Goal: Task Accomplishment & Management: Manage account settings

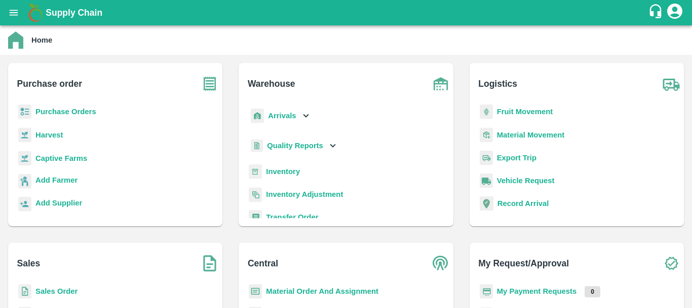
scroll to position [25, 0]
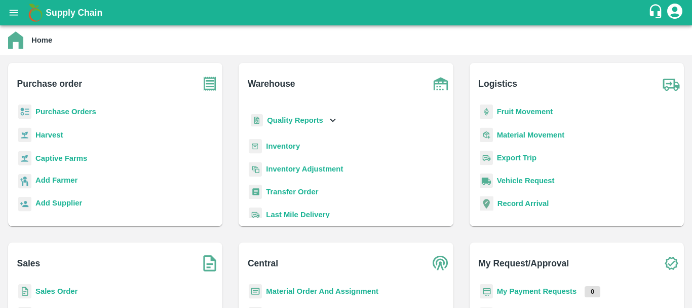
click at [281, 147] on b "Inventory" at bounding box center [283, 146] width 34 height 8
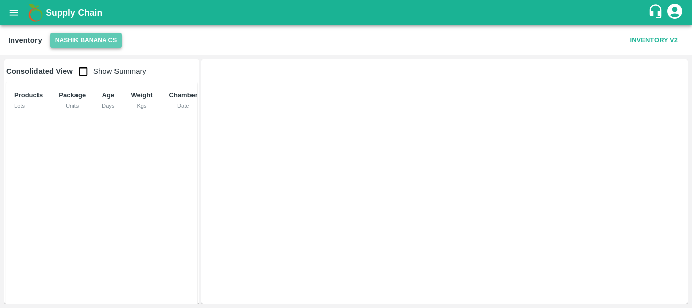
click at [64, 33] on button "Nashik Banana CS" at bounding box center [86, 40] width 72 height 15
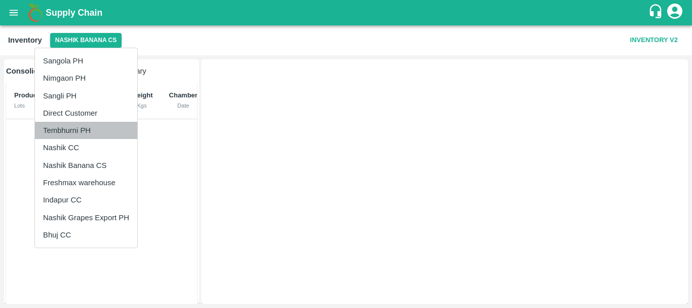
click at [63, 134] on li "Tembhurni PH" at bounding box center [86, 130] width 102 height 17
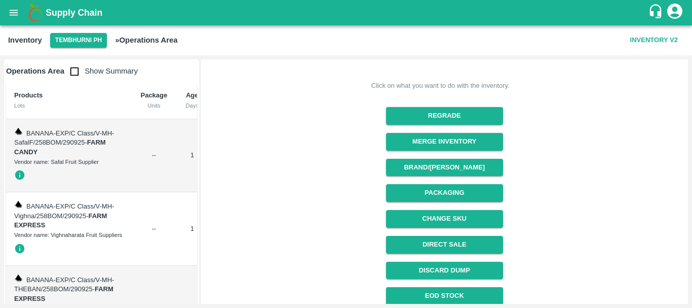
scroll to position [117, 0]
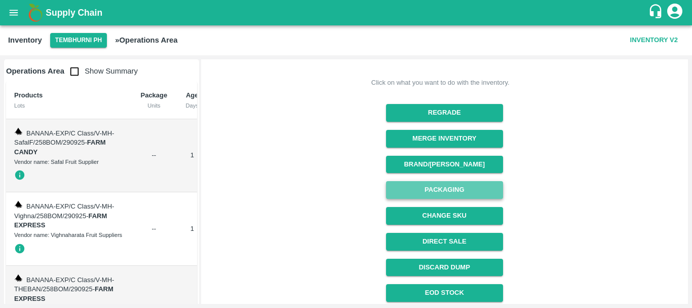
click at [436, 193] on button "Packaging" at bounding box center [444, 190] width 117 height 18
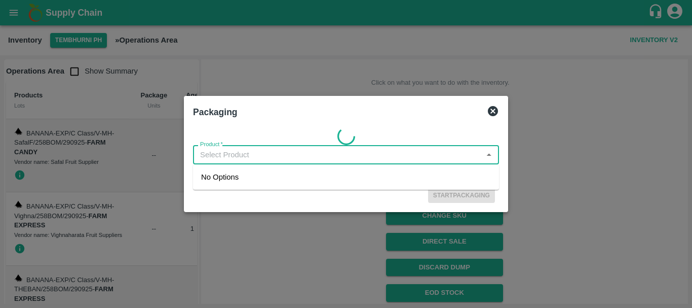
click at [335, 151] on input "Product   *" at bounding box center [337, 154] width 283 height 13
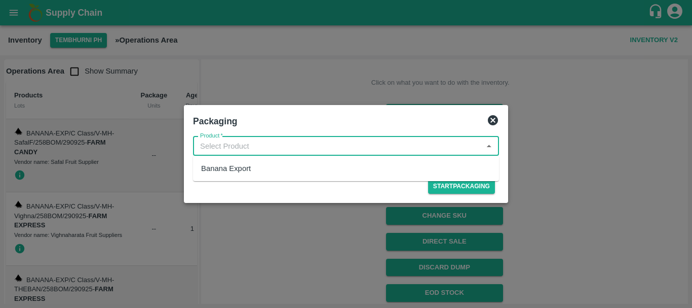
click at [273, 168] on div "Banana Export" at bounding box center [346, 168] width 306 height 17
type input "Banana Export"
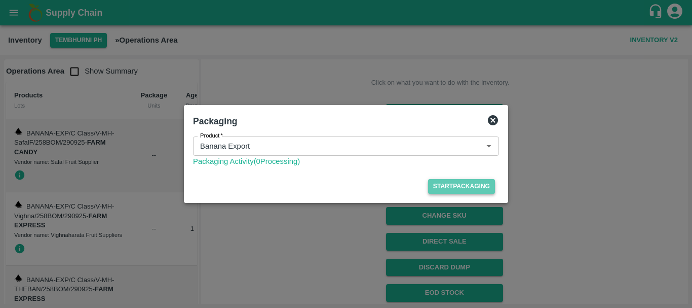
click at [450, 183] on button "Start Packaging" at bounding box center [461, 186] width 67 height 15
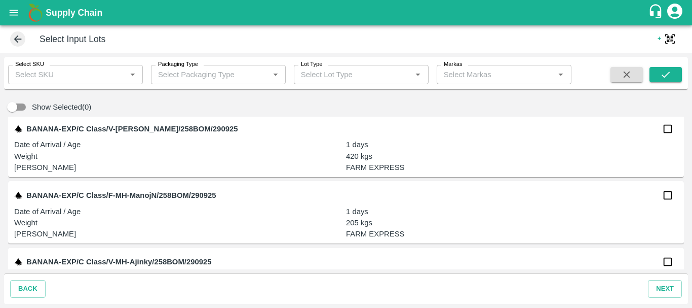
scroll to position [402, 0]
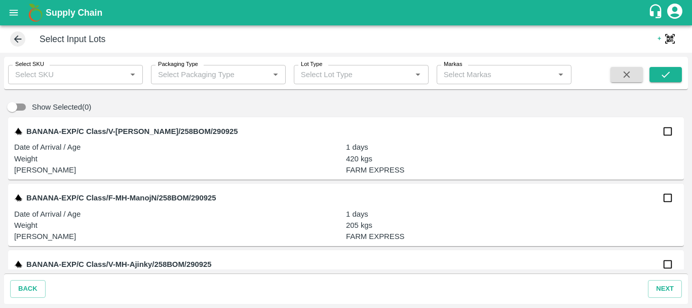
click at [66, 71] on input "Select SKU" at bounding box center [67, 74] width 112 height 13
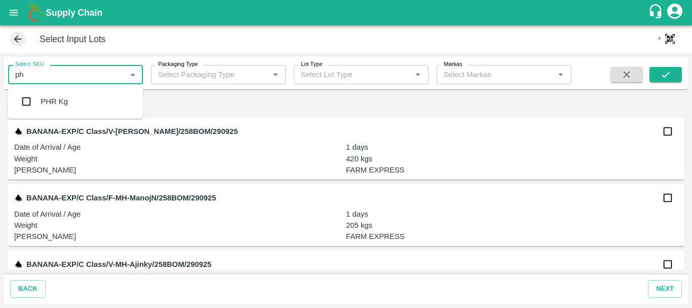
type input "phr"
click at [25, 103] on input "checkbox" at bounding box center [26, 101] width 20 height 20
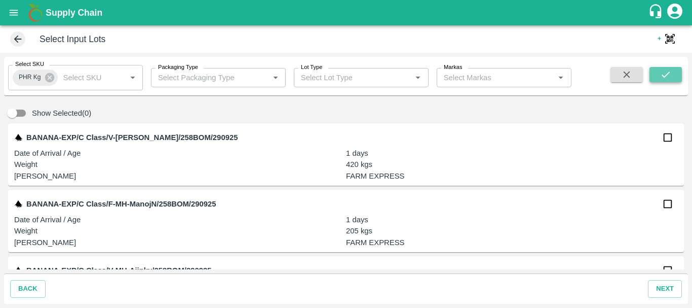
click at [667, 71] on icon "submit" at bounding box center [666, 74] width 11 height 11
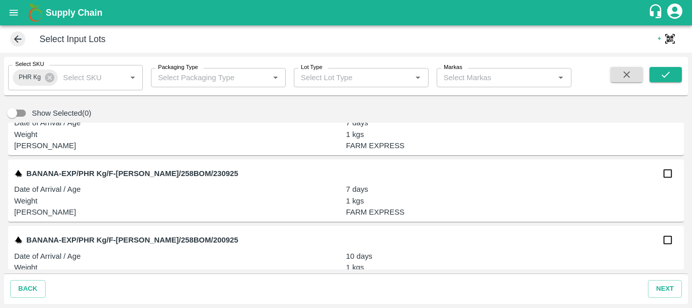
scroll to position [5031, 0]
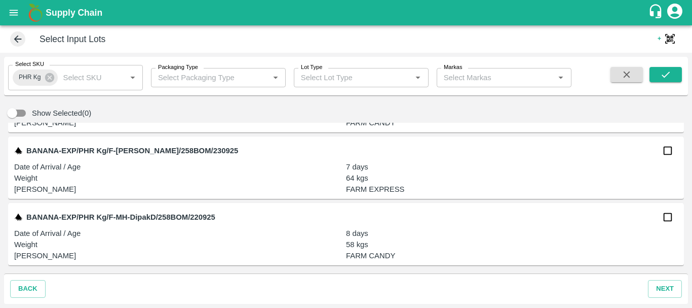
drag, startPoint x: 441, startPoint y: 203, endPoint x: 422, endPoint y: 272, distance: 71.8
click at [422, 272] on div "Show Selected(0) BANANA-EXP/PHR Kg/V-MH-SafalF/258BOM/290925 Date of Arrival / …" at bounding box center [346, 186] width 684 height 174
click at [672, 220] on input "checkbox" at bounding box center [668, 217] width 20 height 20
checkbox input "true"
click at [665, 152] on input "checkbox" at bounding box center [668, 150] width 20 height 20
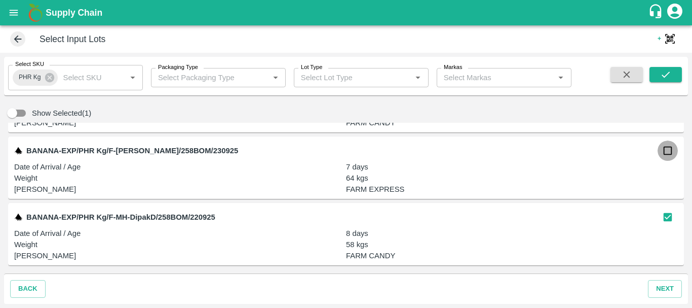
checkbox input "true"
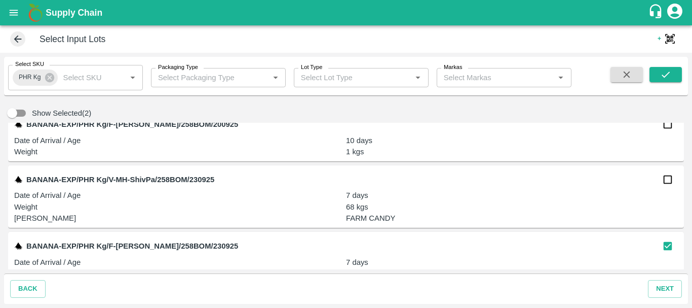
scroll to position [4935, 0]
click at [664, 180] on input "checkbox" at bounding box center [668, 180] width 20 height 20
checkbox input "true"
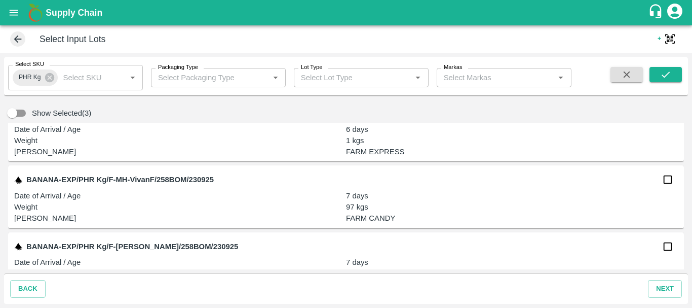
scroll to position [4410, 0]
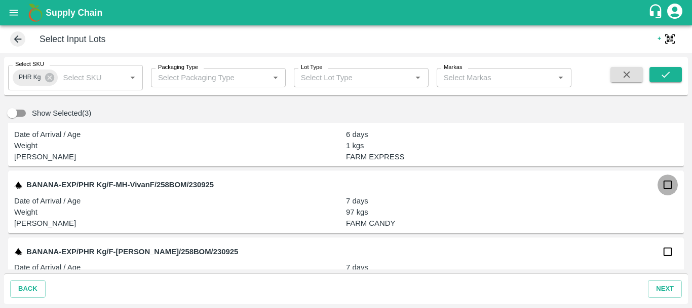
click at [662, 186] on input "checkbox" at bounding box center [668, 184] width 20 height 20
checkbox input "true"
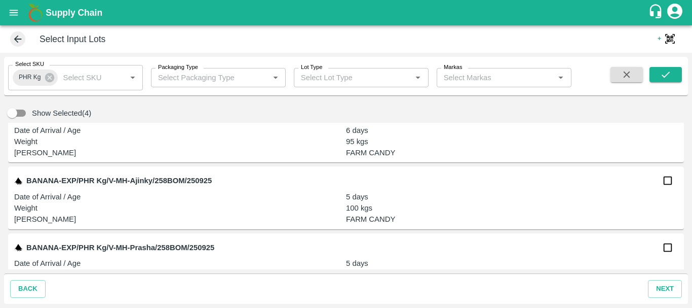
scroll to position [3835, 0]
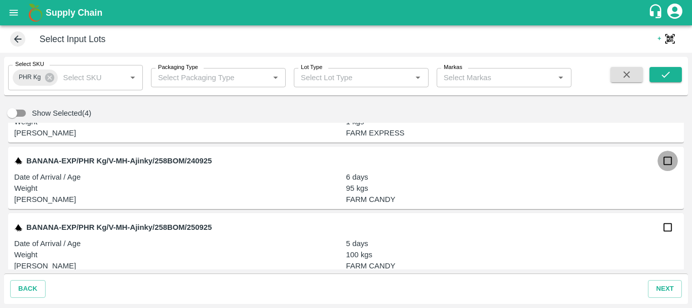
click at [662, 166] on input "checkbox" at bounding box center [668, 161] width 20 height 20
checkbox input "true"
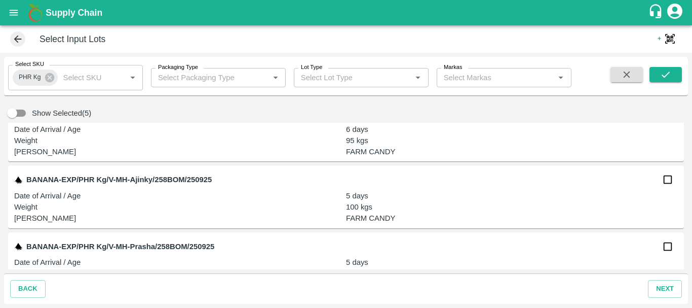
scroll to position [3883, 0]
click at [668, 180] on input "checkbox" at bounding box center [668, 179] width 20 height 20
checkbox input "true"
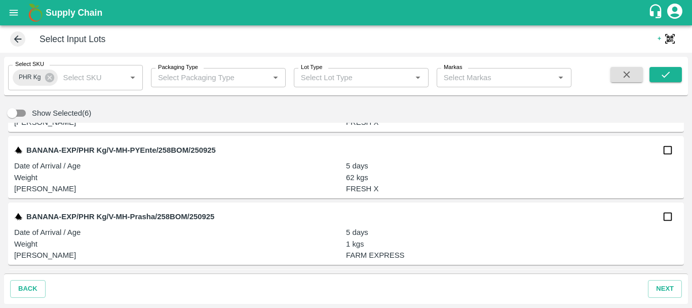
scroll to position [3713, 0]
click at [663, 154] on input "checkbox" at bounding box center [668, 150] width 20 height 20
checkbox input "true"
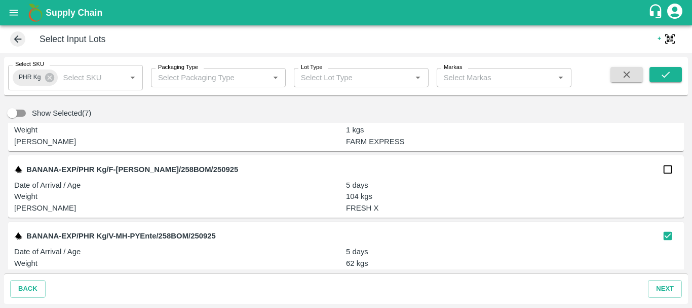
scroll to position [3627, 0]
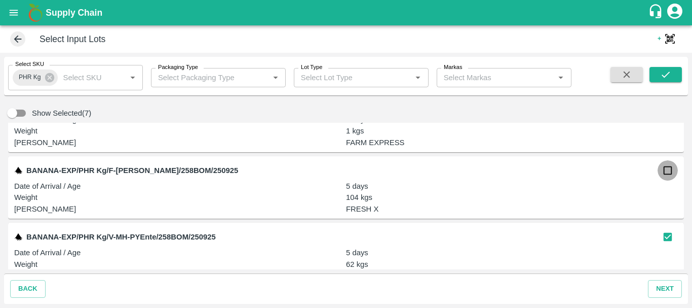
click at [663, 170] on input "checkbox" at bounding box center [668, 170] width 20 height 20
checkbox input "true"
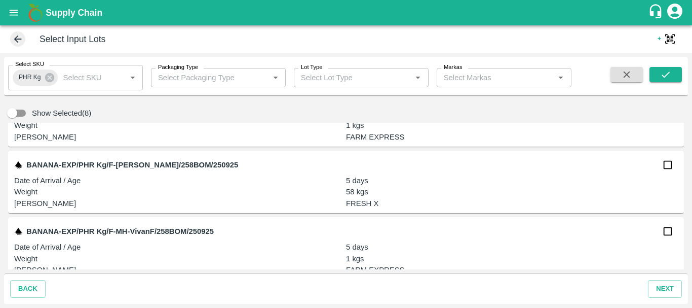
scroll to position [3062, 0]
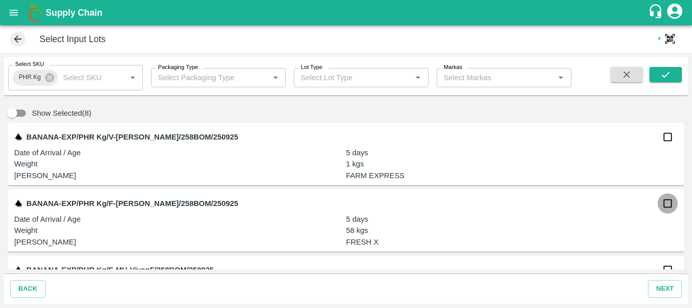
click at [665, 207] on input "checkbox" at bounding box center [668, 203] width 20 height 20
checkbox input "true"
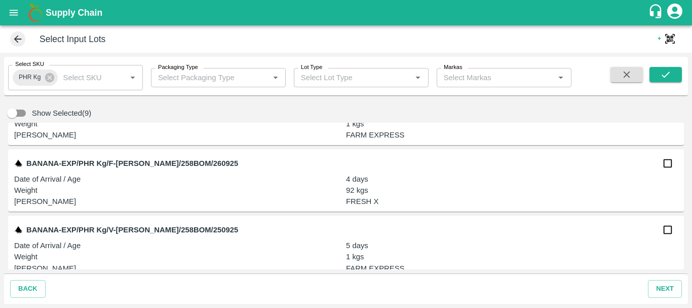
scroll to position [2966, 0]
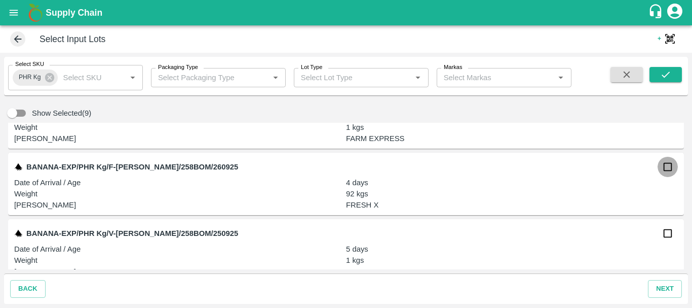
click at [668, 173] on input "checkbox" at bounding box center [668, 167] width 20 height 20
checkbox input "true"
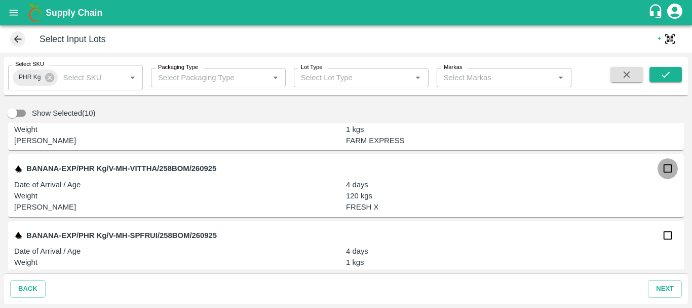
click at [665, 172] on input "checkbox" at bounding box center [668, 168] width 20 height 20
checkbox input "true"
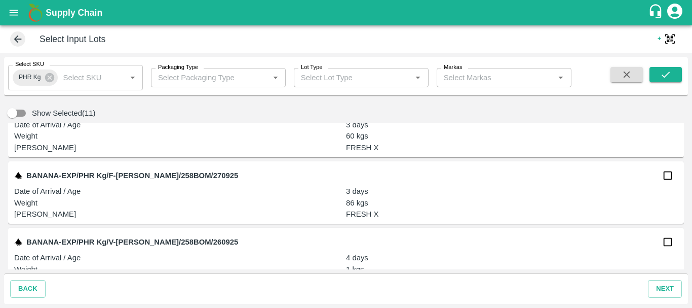
scroll to position [2624, 0]
click at [666, 174] on input "checkbox" at bounding box center [668, 176] width 20 height 20
checkbox input "true"
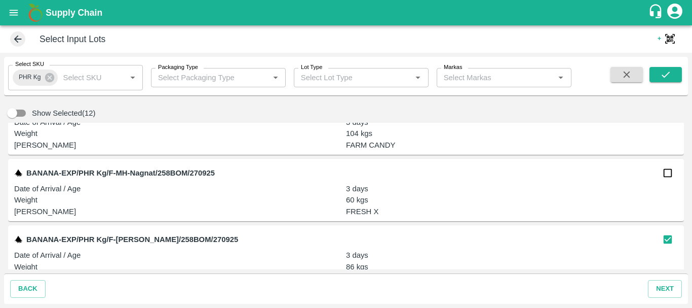
scroll to position [2560, 0]
click at [664, 170] on input "checkbox" at bounding box center [668, 173] width 20 height 20
checkbox input "true"
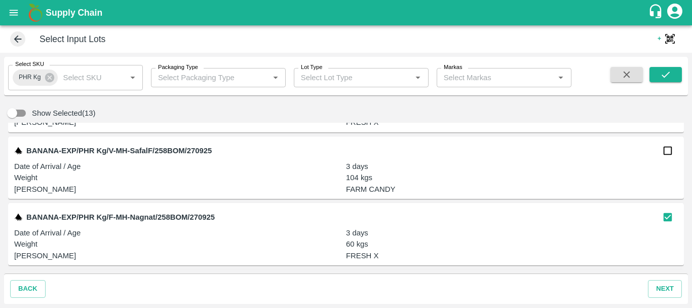
scroll to position [2513, 0]
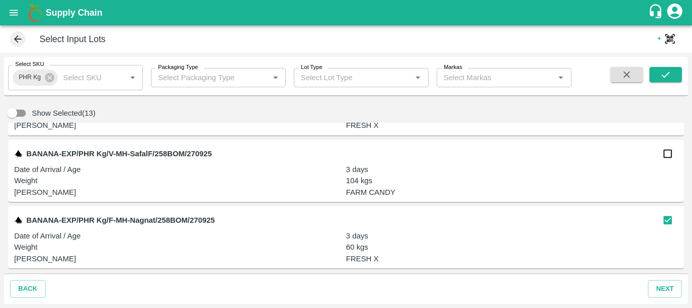
click at [666, 158] on input "checkbox" at bounding box center [668, 153] width 20 height 20
checkbox input "true"
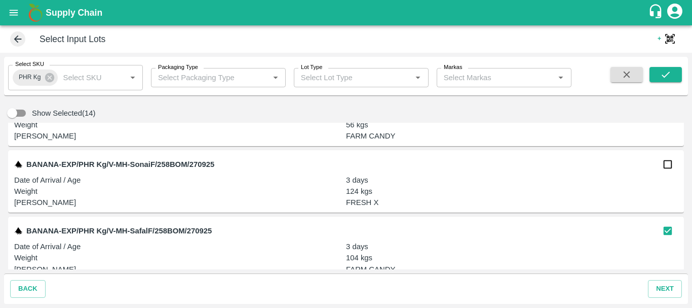
scroll to position [2436, 0]
click at [667, 170] on input "checkbox" at bounding box center [668, 165] width 20 height 20
checkbox input "true"
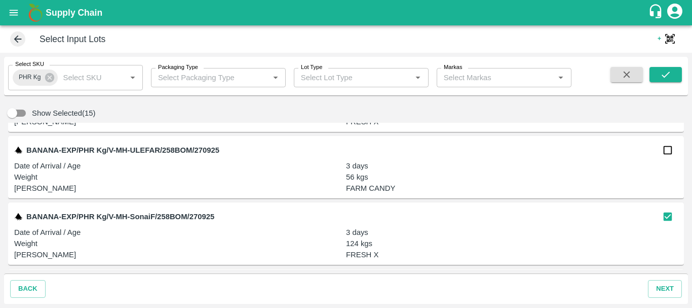
scroll to position [2382, 0]
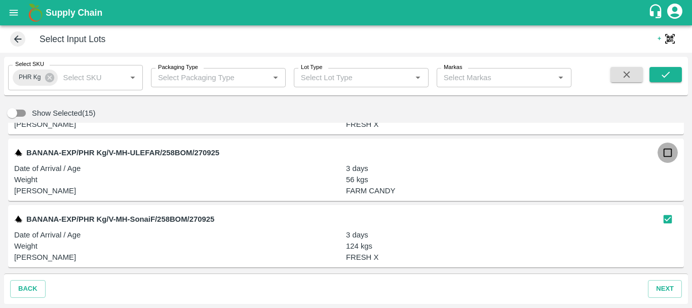
click at [666, 154] on input "checkbox" at bounding box center [668, 152] width 20 height 20
checkbox input "true"
click at [664, 159] on input "checkbox" at bounding box center [668, 153] width 20 height 20
checkbox input "true"
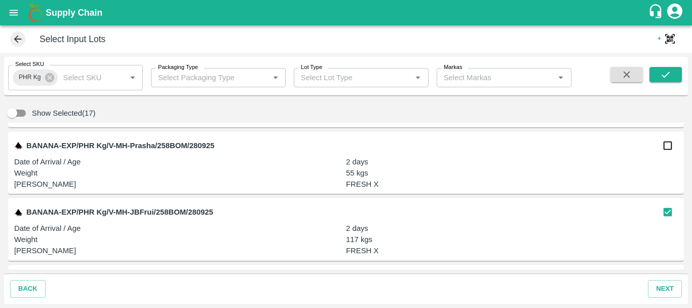
scroll to position [2255, 0]
click at [664, 152] on input "checkbox" at bounding box center [668, 146] width 20 height 20
checkbox input "true"
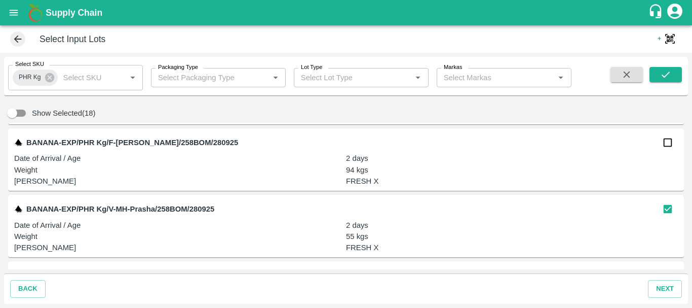
scroll to position [2171, 0]
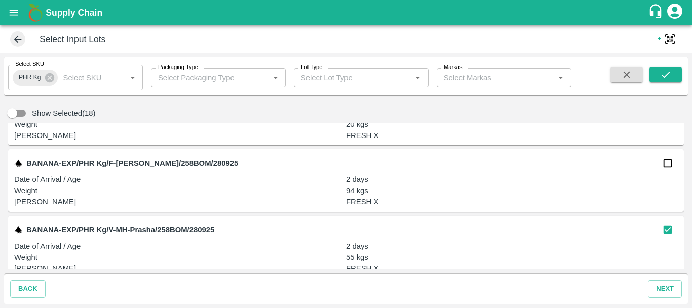
click at [661, 165] on input "checkbox" at bounding box center [668, 163] width 20 height 20
checkbox input "true"
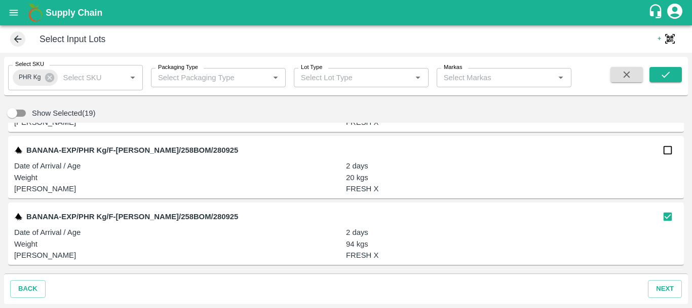
scroll to position [2105, 0]
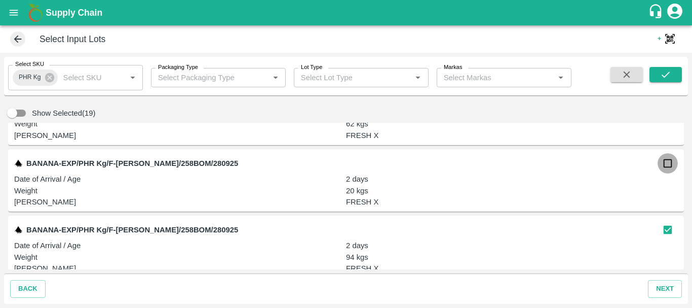
click at [668, 164] on input "checkbox" at bounding box center [668, 163] width 20 height 20
checkbox input "true"
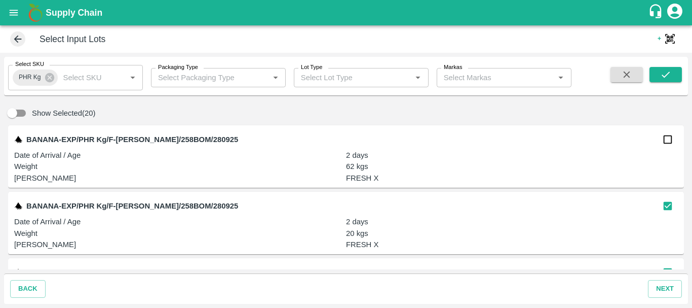
scroll to position [2062, 0]
click at [668, 140] on input "checkbox" at bounding box center [668, 140] width 20 height 20
checkbox input "true"
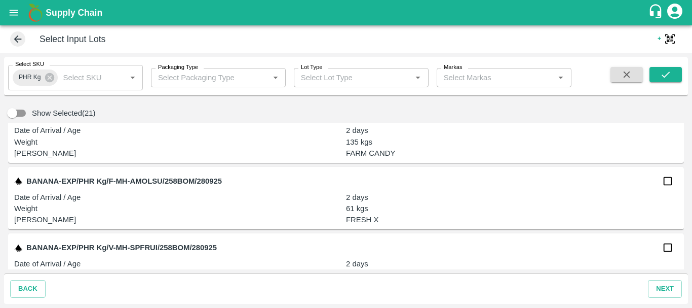
scroll to position [1691, 0]
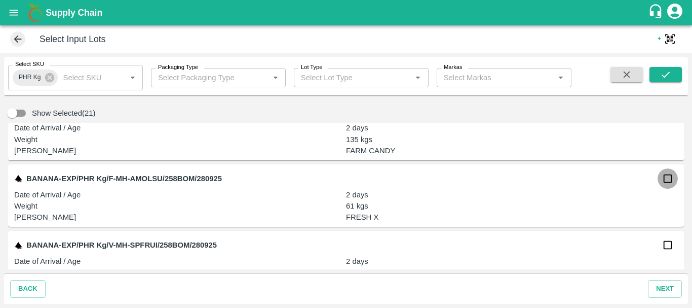
click at [661, 178] on input "checkbox" at bounding box center [668, 178] width 20 height 20
checkbox input "true"
click at [668, 291] on button "next" at bounding box center [665, 289] width 34 height 18
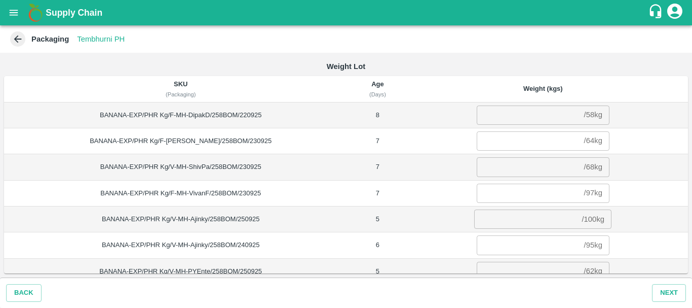
click at [503, 122] on input "number" at bounding box center [528, 114] width 103 height 19
type input "58"
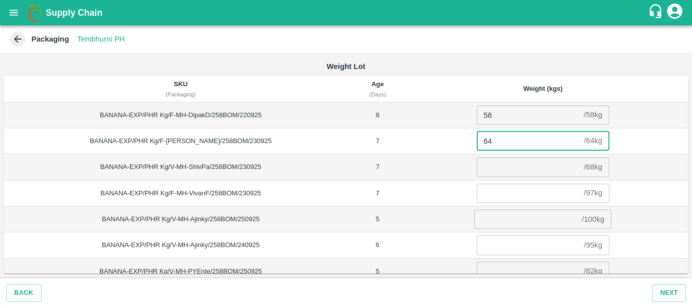
type input "64"
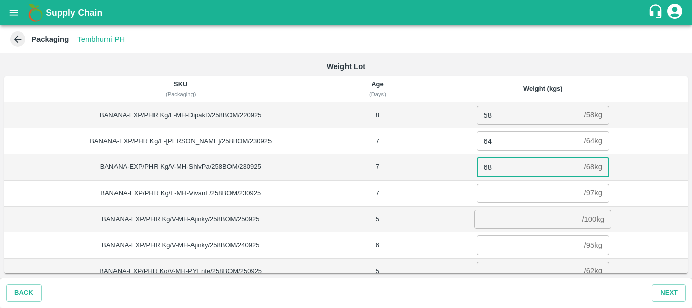
type input "68"
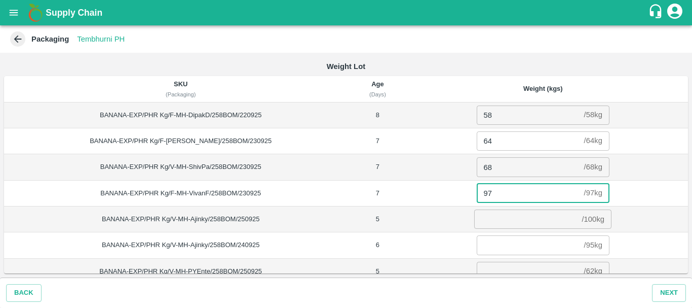
type input "97"
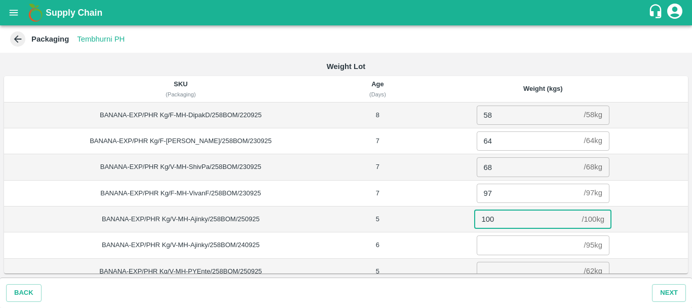
type input "100"
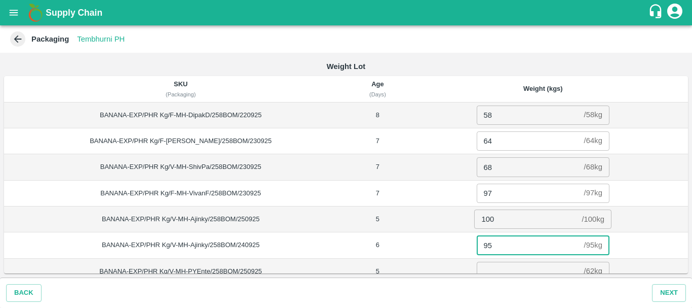
type input "95"
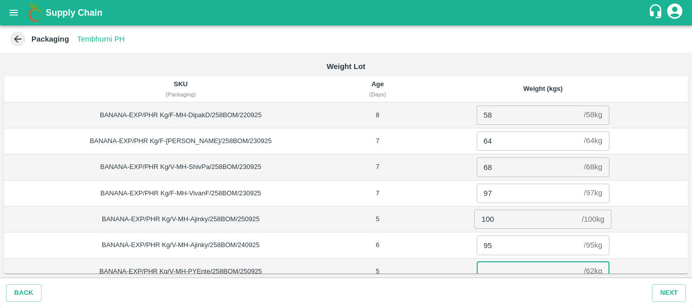
scroll to position [8, 0]
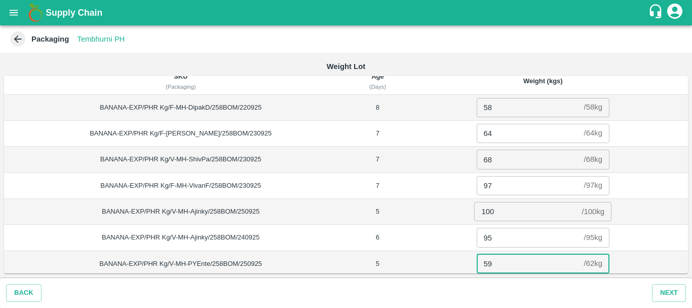
type input "59"
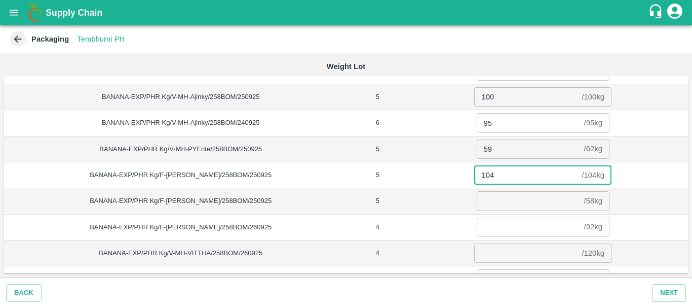
type input "104"
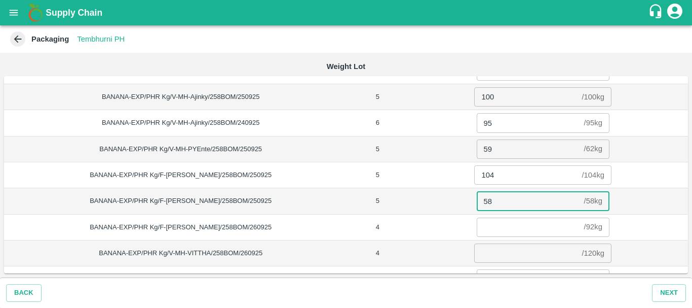
type input "58"
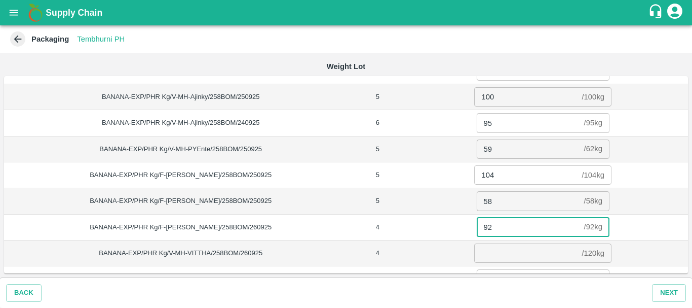
type input "92"
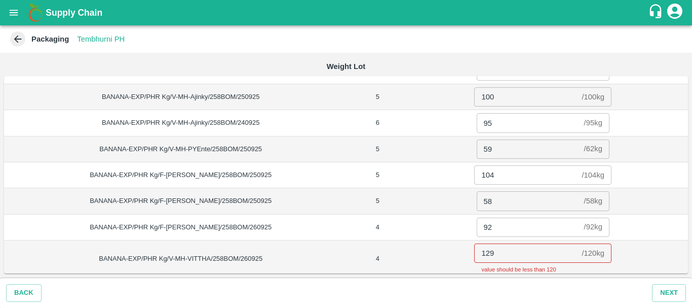
scroll to position [238, 0]
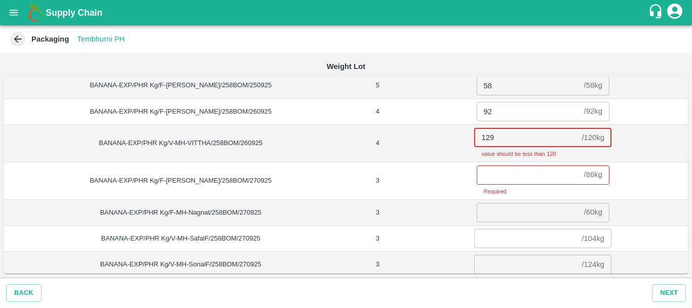
click at [503, 139] on input "129" at bounding box center [525, 137] width 103 height 19
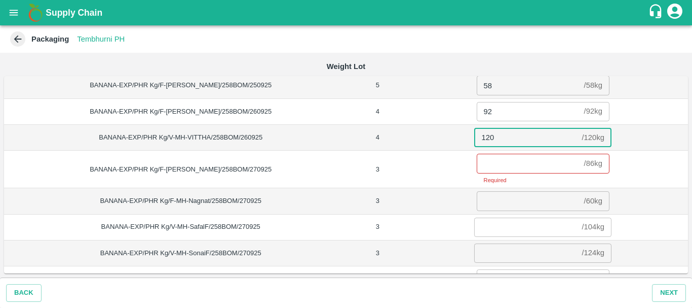
type input "120"
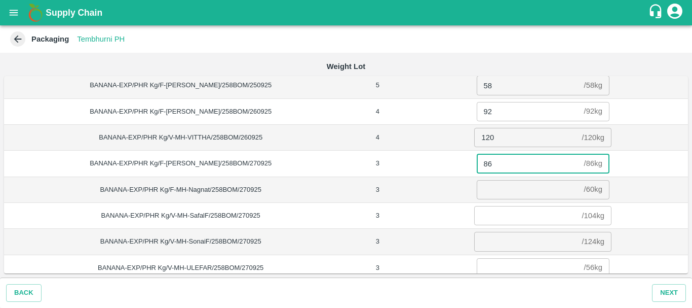
type input "86"
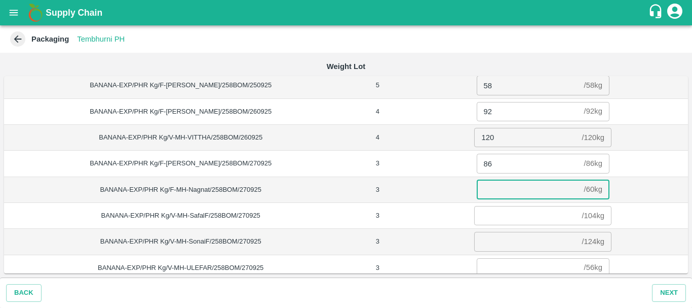
type input "5"
type input "60"
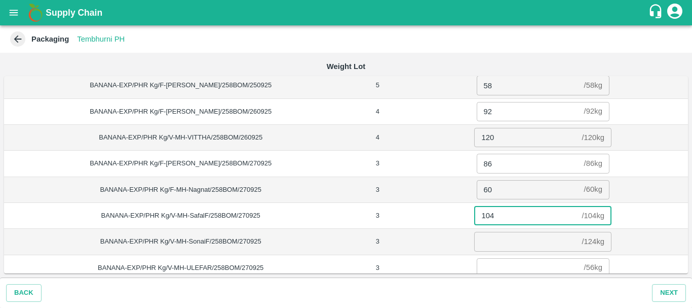
type input "104"
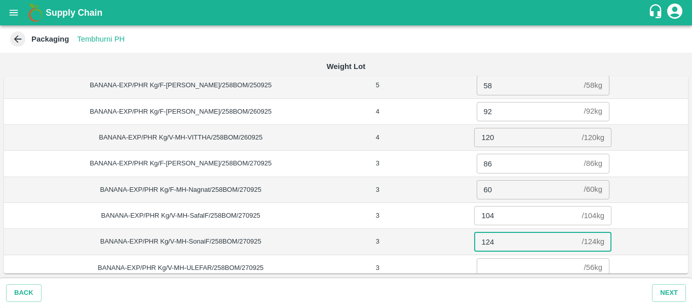
type input "124"
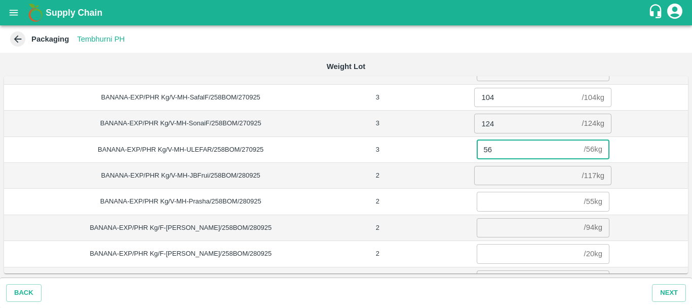
scroll to position [408, 0]
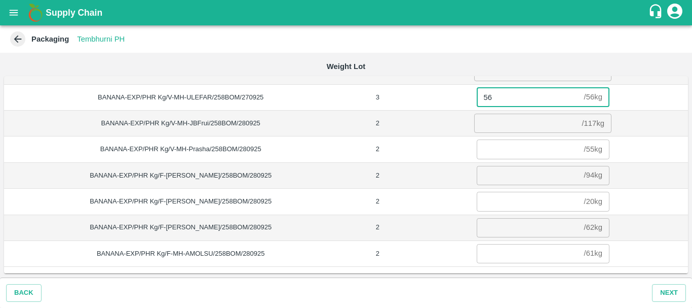
type input "56"
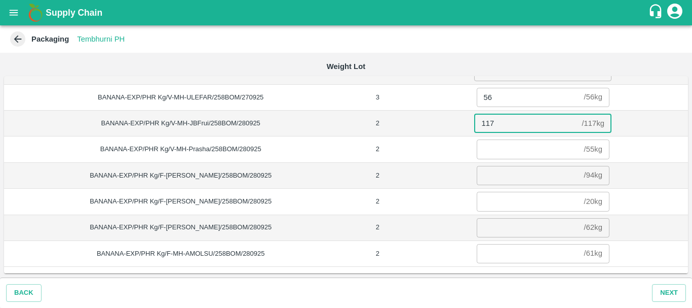
type input "117"
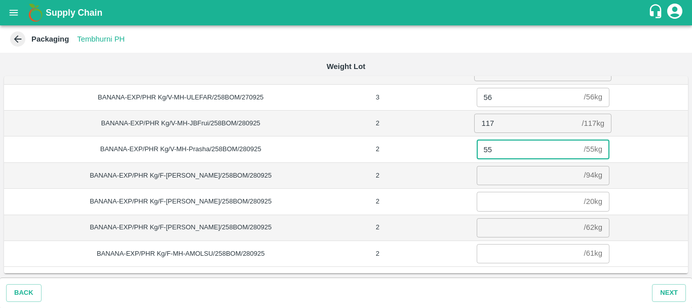
type input "55"
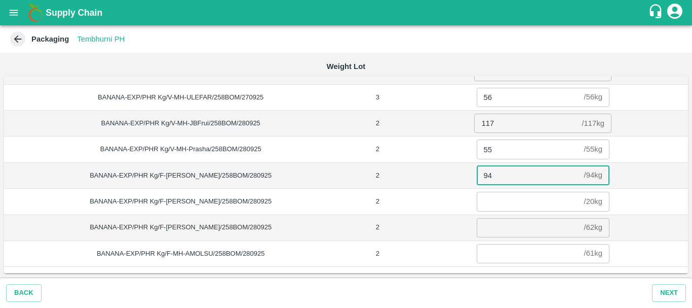
type input "94"
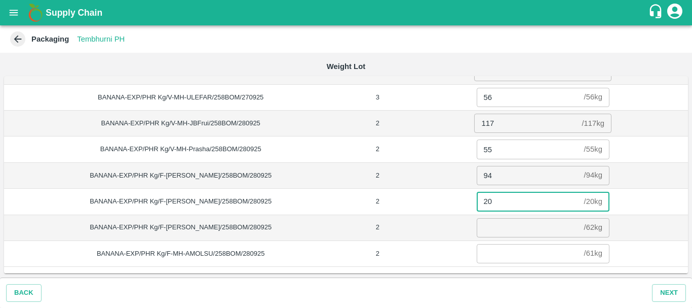
type input "20"
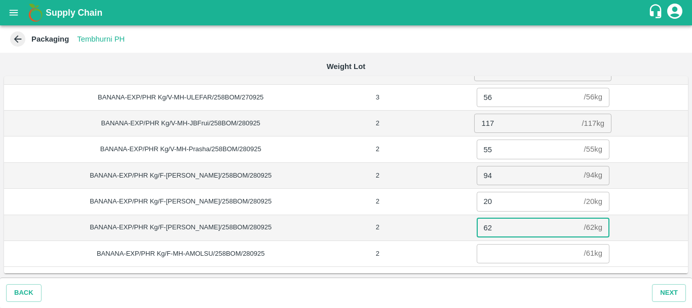
type input "62"
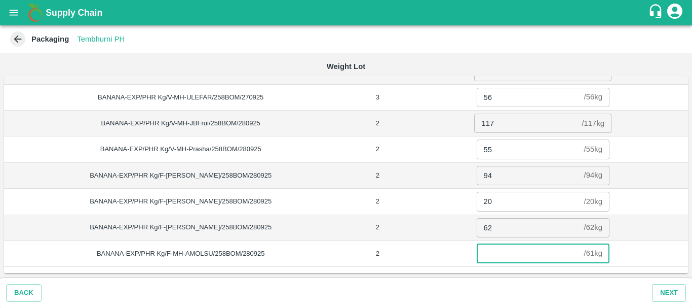
type input "5"
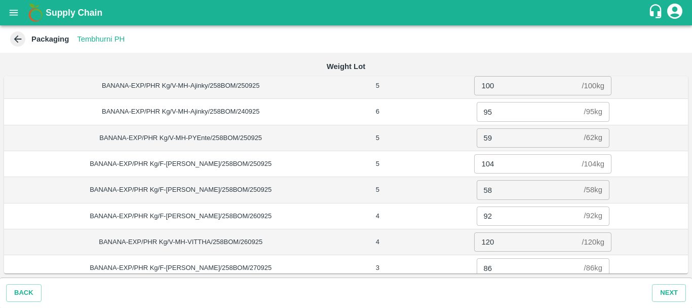
scroll to position [132, 0]
type input "61"
click at [507, 142] on input "59" at bounding box center [528, 138] width 103 height 19
type input "5"
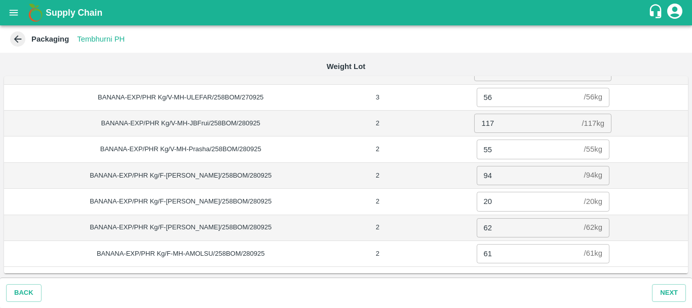
type input "62"
click at [500, 252] on input "61" at bounding box center [528, 253] width 103 height 19
type input "6"
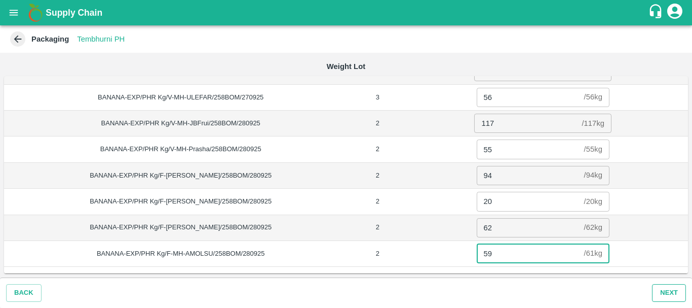
type input "59"
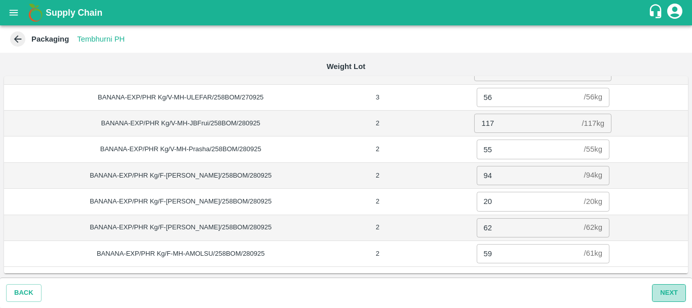
click at [669, 287] on button "Next" at bounding box center [669, 293] width 34 height 18
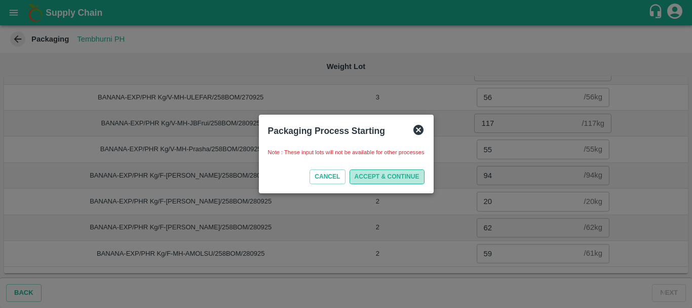
click at [374, 176] on button "ACCEPT & CONTINUE" at bounding box center [387, 176] width 75 height 15
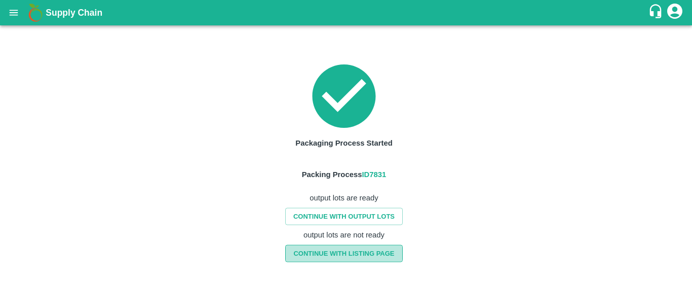
click at [345, 251] on link "CONTINUE WITH LISTING PAGE" at bounding box center [343, 253] width 117 height 18
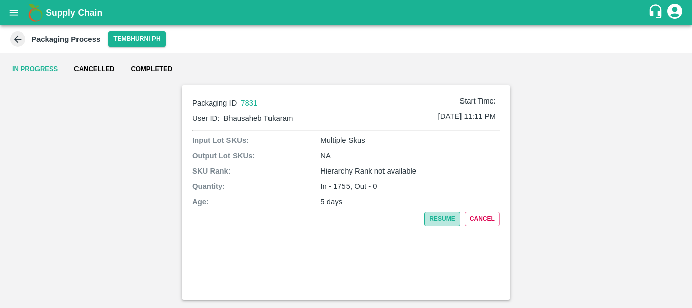
click at [438, 216] on button "Resume" at bounding box center [442, 218] width 36 height 15
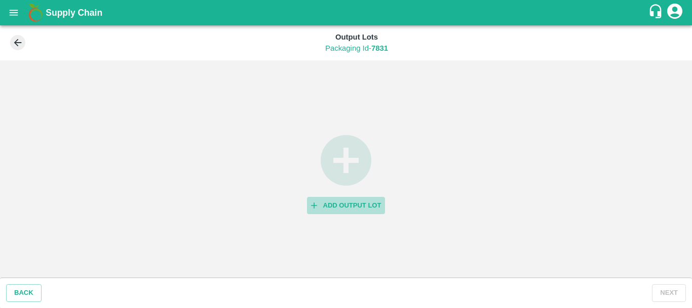
click at [331, 197] on button "Add Output Lot" at bounding box center [346, 206] width 79 height 18
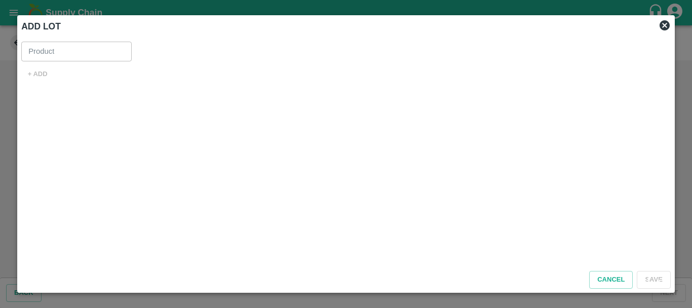
type input "Banana Export"
click at [34, 74] on button "+ ADD" at bounding box center [37, 74] width 32 height 18
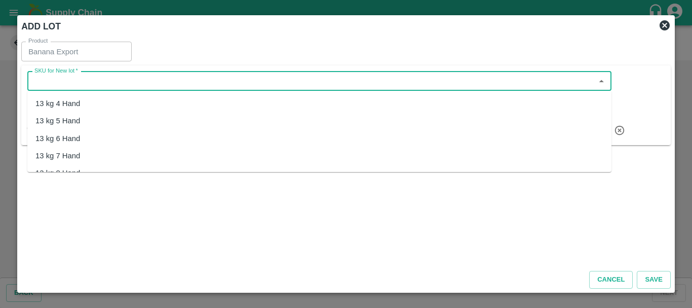
click at [119, 75] on input "SKU for New lot   *" at bounding box center [311, 81] width 562 height 13
click at [101, 134] on div "13 kg M N-CHL 6 Hand" at bounding box center [74, 138] width 78 height 11
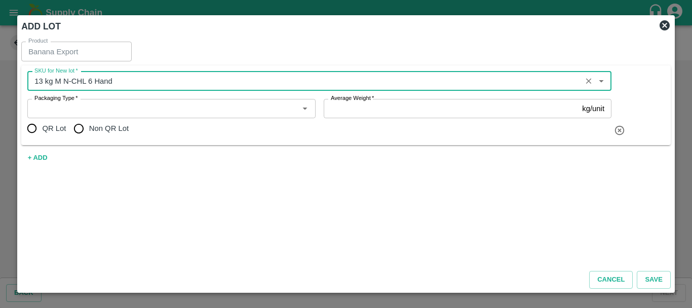
type input "13 kg M N-CHL 6 Hand"
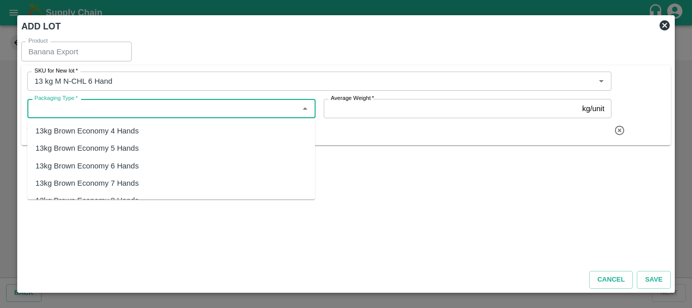
click at [99, 114] on input "Packaging Type   *" at bounding box center [162, 108] width 265 height 13
click at [96, 129] on div "13kg FARM EXPRESS" at bounding box center [73, 130] width 77 height 11
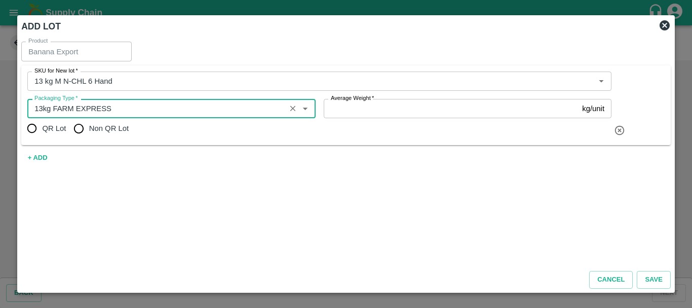
type input "13kg FARM EXPRESS"
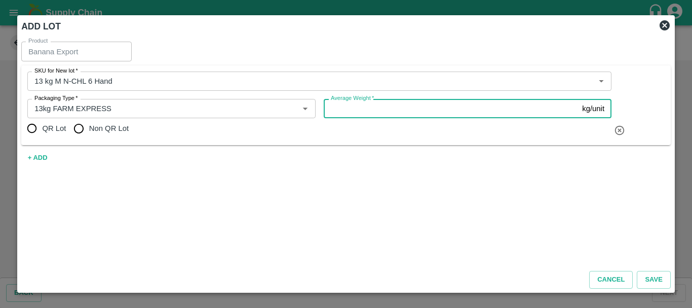
click at [364, 113] on input "Average Weight   *" at bounding box center [451, 108] width 255 height 19
type input "13"
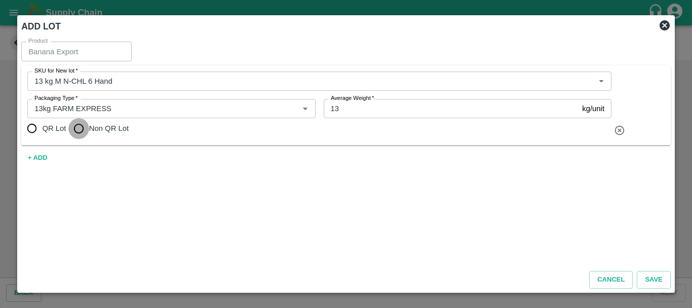
click at [79, 131] on input "Non QR Lot" at bounding box center [78, 128] width 20 height 20
radio input "true"
click at [396, 272] on div "Cancel Save" at bounding box center [346, 278] width 658 height 30
click at [655, 272] on button "Save" at bounding box center [653, 280] width 33 height 18
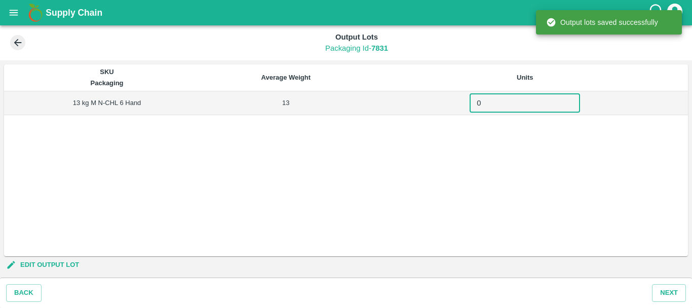
click at [506, 106] on input "0" at bounding box center [525, 102] width 111 height 19
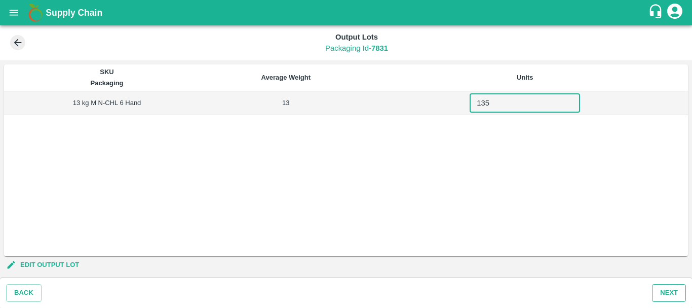
type input "135"
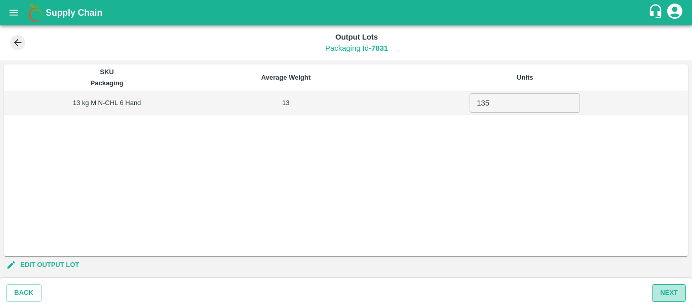
click at [668, 288] on button "Next" at bounding box center [669, 293] width 34 height 18
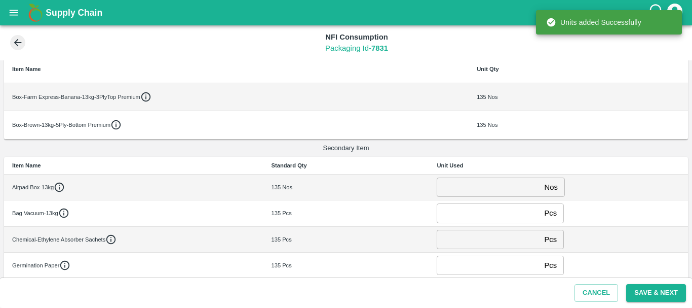
scroll to position [104, 0]
click at [450, 193] on input "number" at bounding box center [488, 185] width 103 height 19
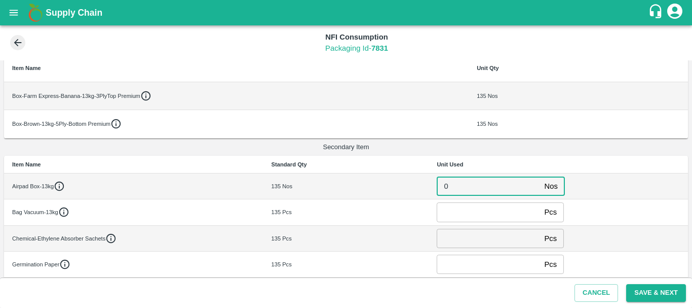
type input "0"
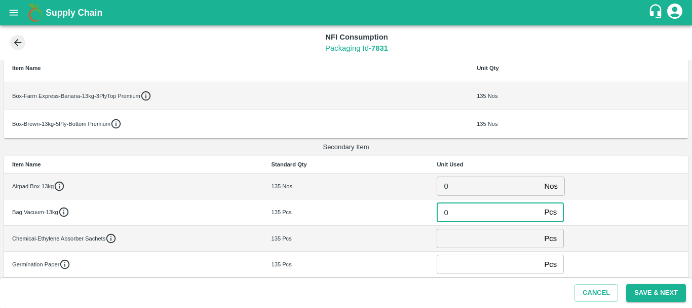
type input "0"
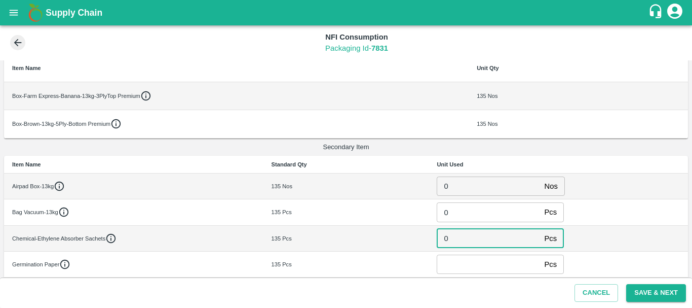
type input "0"
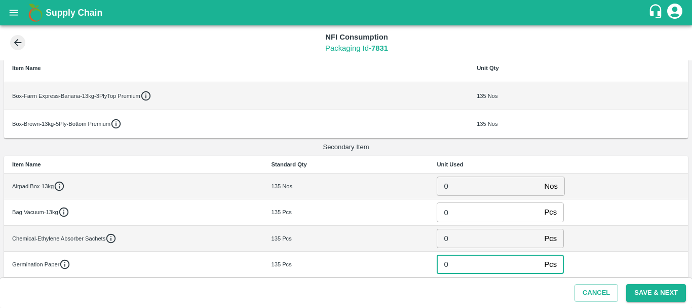
type input "0"
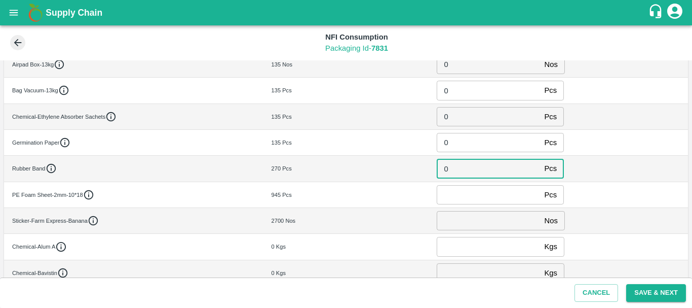
type input "0"
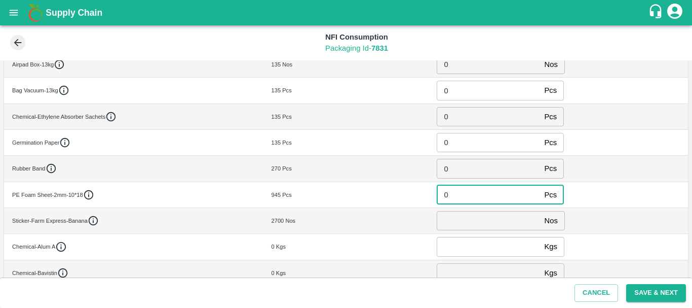
type input "0"
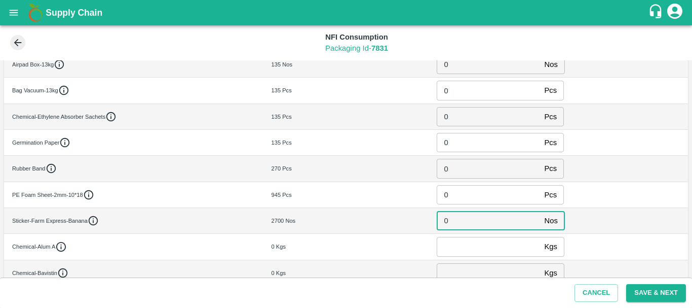
type input "0"
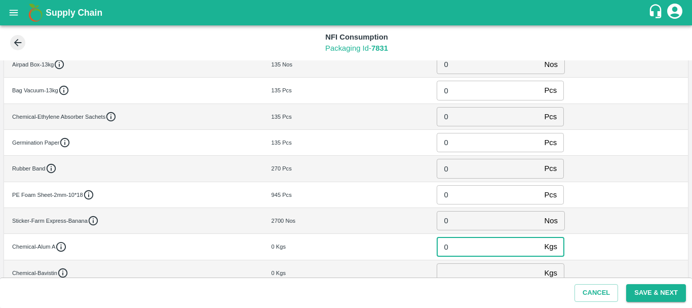
type input "0"
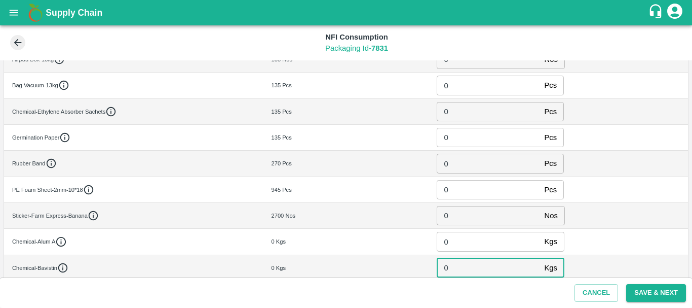
type input "0"
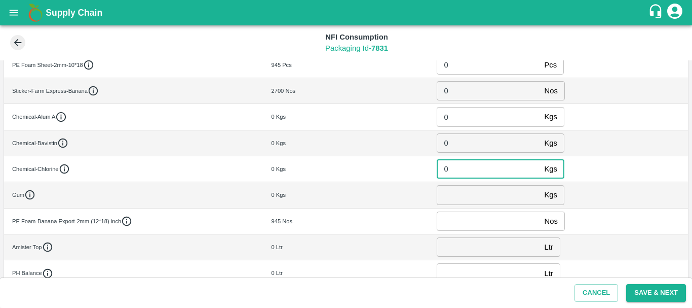
type input "0"
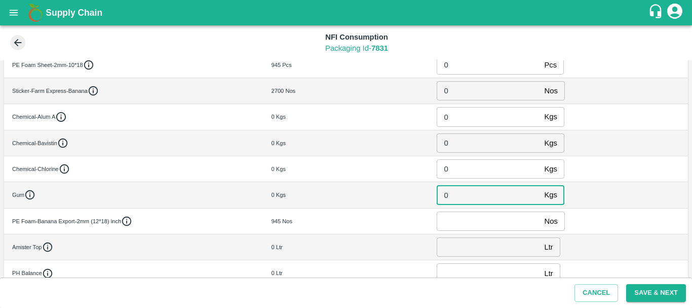
type input "0"
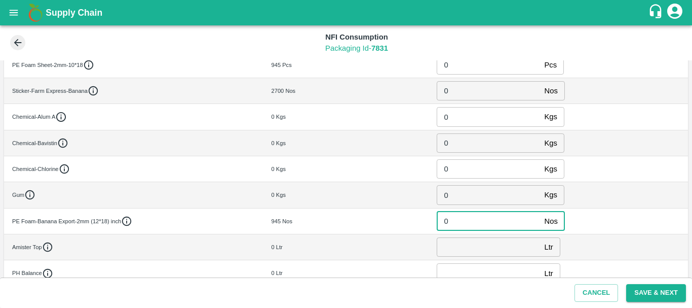
type input "0"
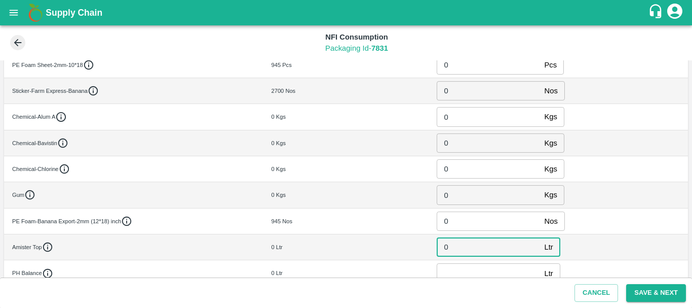
type input "0"
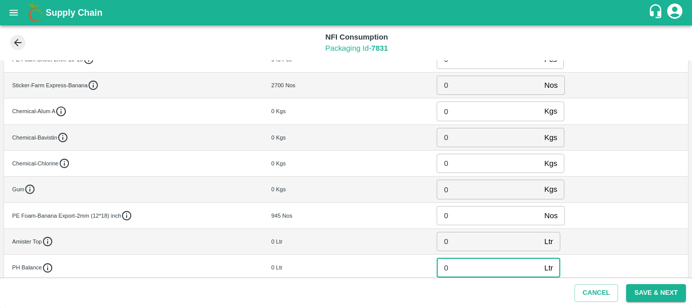
type input "0"
click at [641, 206] on div "0 Nos ​" at bounding box center [558, 215] width 243 height 19
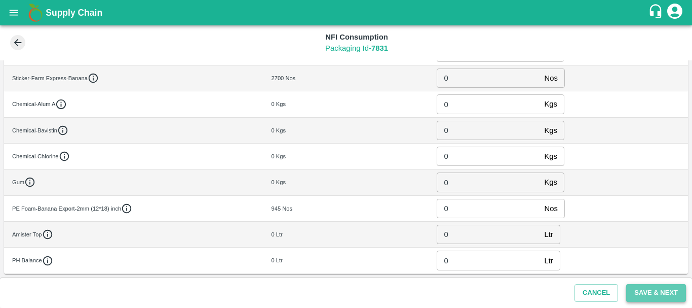
click at [657, 291] on button "Save & Next" at bounding box center [657, 293] width 60 height 18
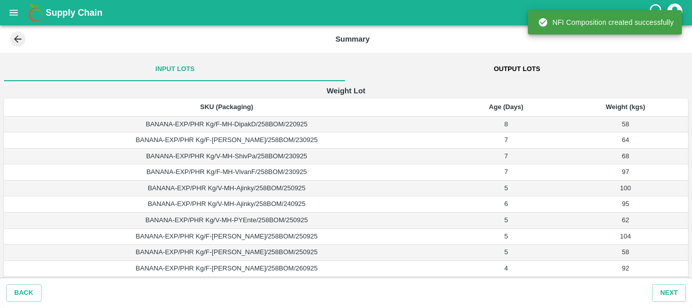
scroll to position [195, 0]
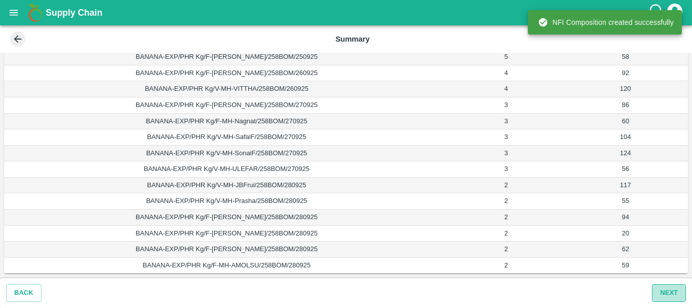
click at [668, 292] on button "Next" at bounding box center [669, 293] width 34 height 18
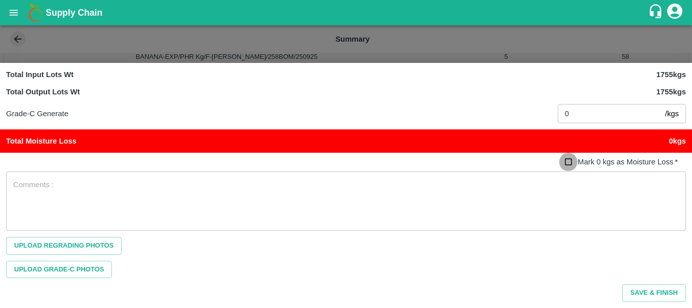
click at [569, 162] on input "Mark 0 kgs as Moisture Loss   *" at bounding box center [569, 162] width 19 height 19
checkbox input "true"
click at [643, 291] on button "Save & Finish" at bounding box center [655, 293] width 64 height 18
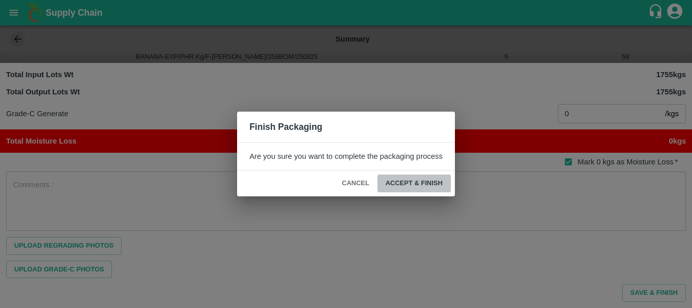
click at [410, 185] on button "ACCEPT & FINISH" at bounding box center [415, 183] width 74 height 18
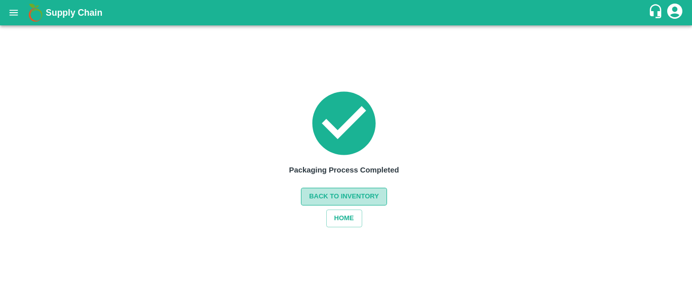
click at [353, 197] on button "Back to Inventory" at bounding box center [344, 197] width 86 height 18
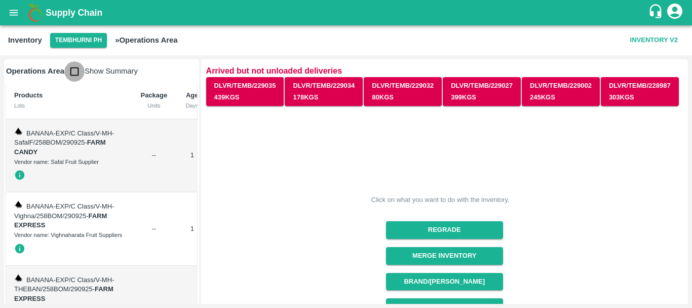
click at [77, 70] on input "checkbox" at bounding box center [74, 71] width 20 height 20
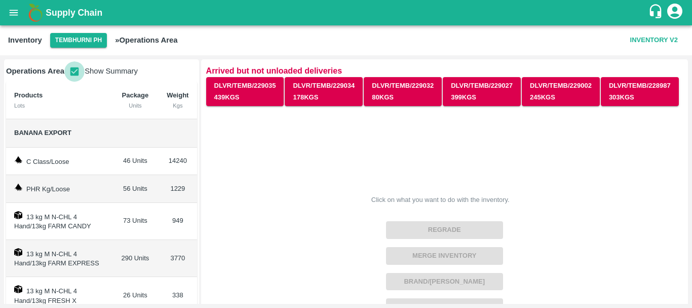
click at [72, 70] on input "checkbox" at bounding box center [74, 71] width 20 height 20
checkbox input "false"
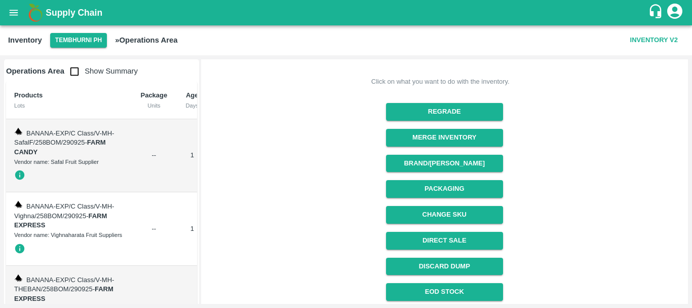
scroll to position [119, 0]
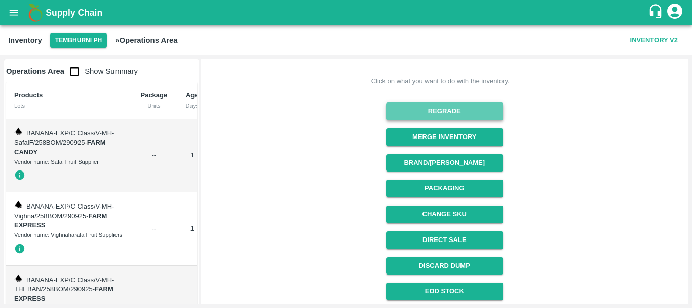
click at [433, 107] on button "Regrade" at bounding box center [444, 111] width 117 height 18
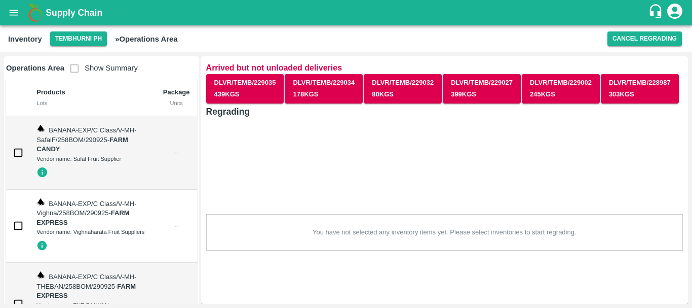
scroll to position [0, 0]
click at [646, 39] on button "Cancel Regrading" at bounding box center [645, 38] width 75 height 15
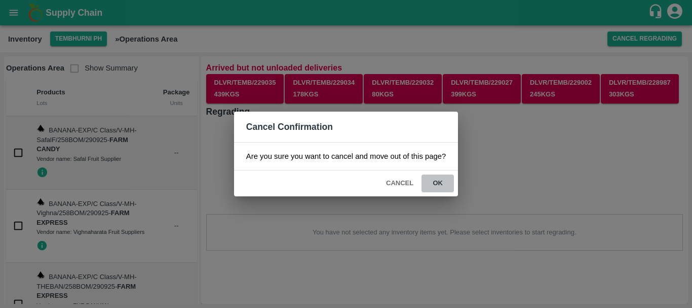
click at [447, 178] on button "ok" at bounding box center [438, 183] width 32 height 18
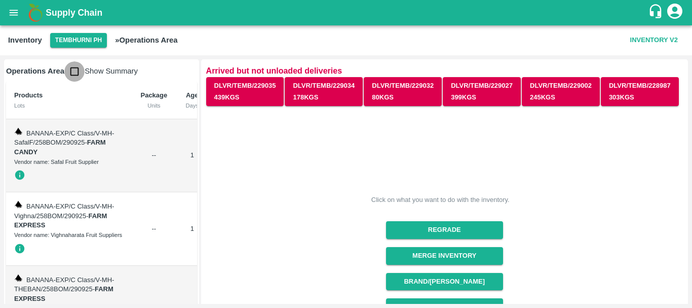
click at [72, 74] on input "checkbox" at bounding box center [74, 71] width 20 height 20
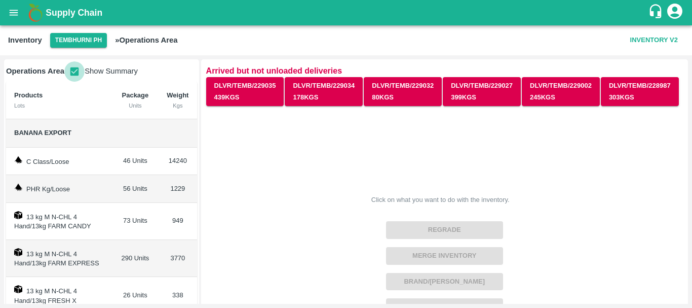
click at [75, 72] on input "checkbox" at bounding box center [74, 71] width 20 height 20
checkbox input "false"
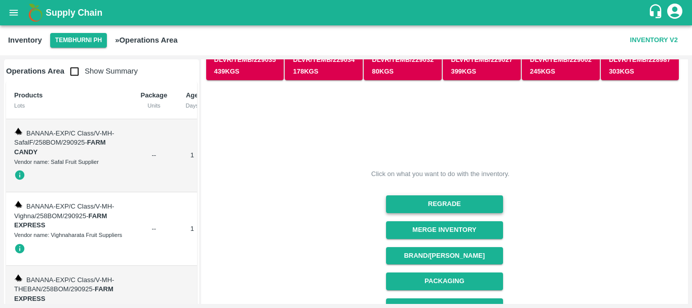
scroll to position [27, 0]
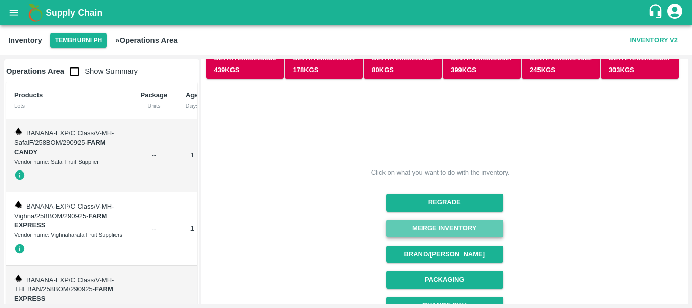
click at [425, 227] on button "Merge Inventory" at bounding box center [444, 228] width 117 height 18
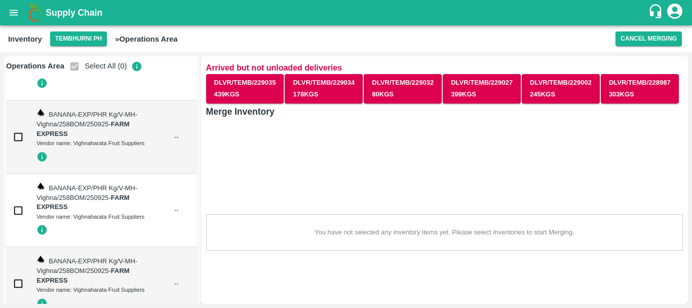
scroll to position [6430, 0]
checkbox input "true"
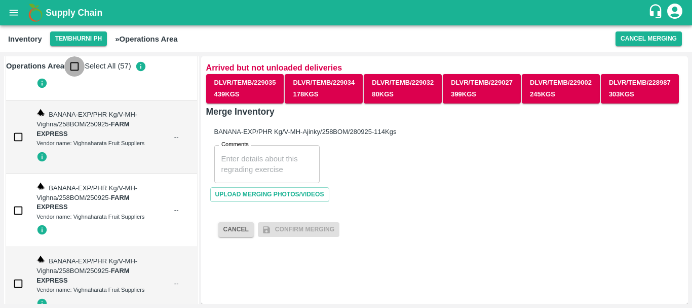
click at [78, 70] on input "checkbox" at bounding box center [74, 66] width 20 height 20
checkbox input "true"
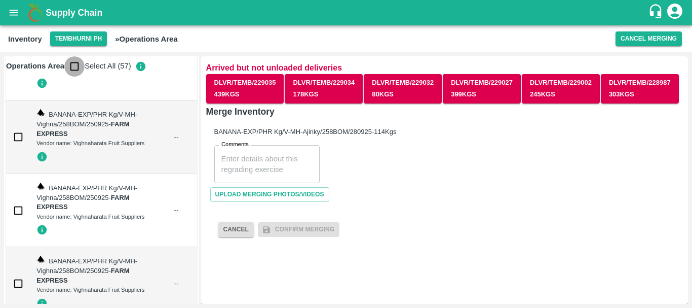
checkbox input "true"
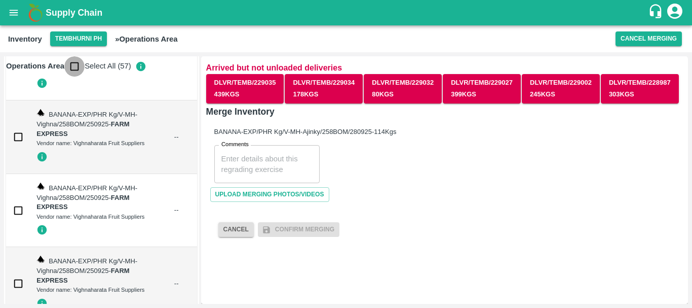
checkbox input "true"
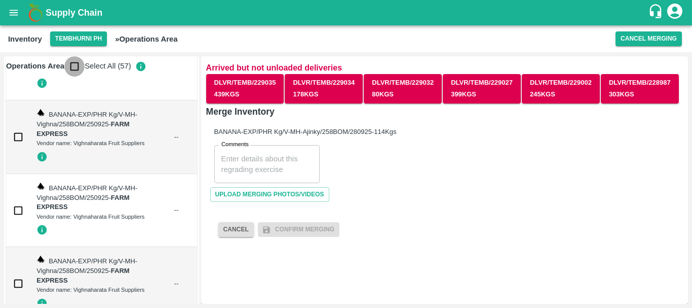
checkbox input "true"
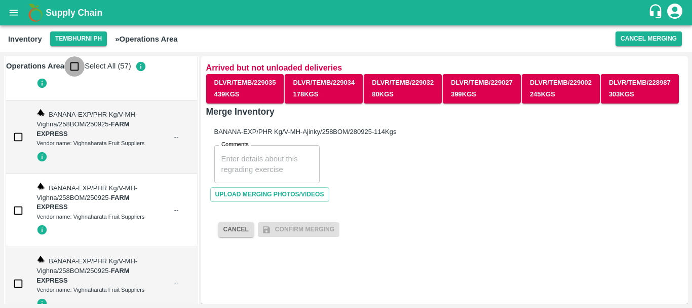
checkbox input "true"
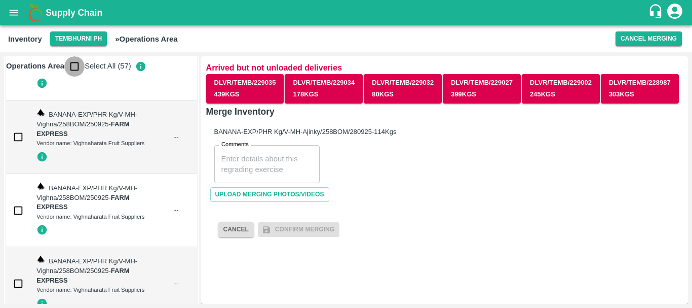
checkbox input "true"
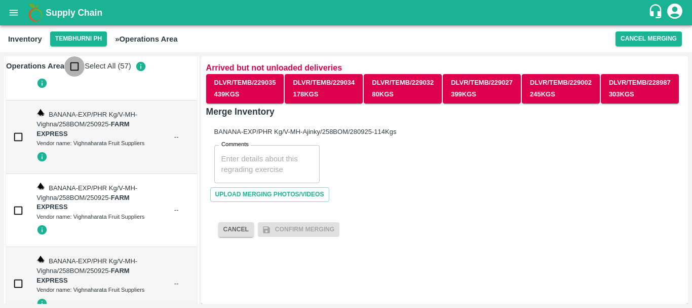
checkbox input "true"
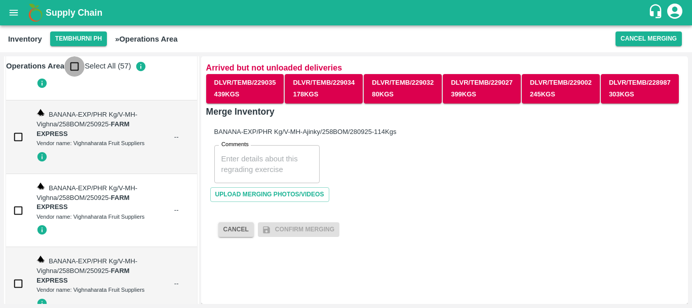
checkbox input "true"
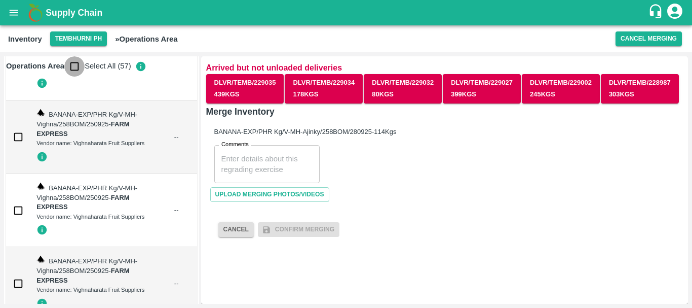
checkbox input "true"
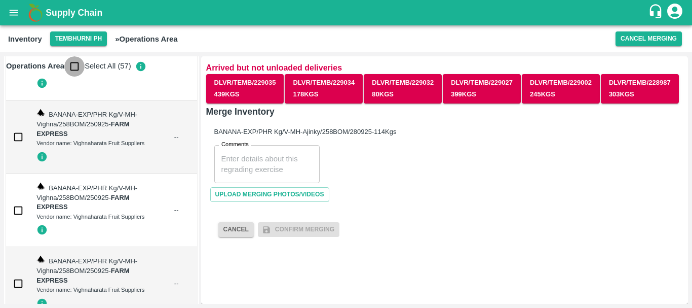
checkbox input "true"
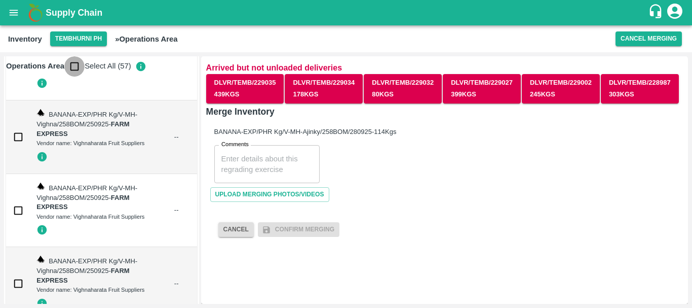
checkbox input "true"
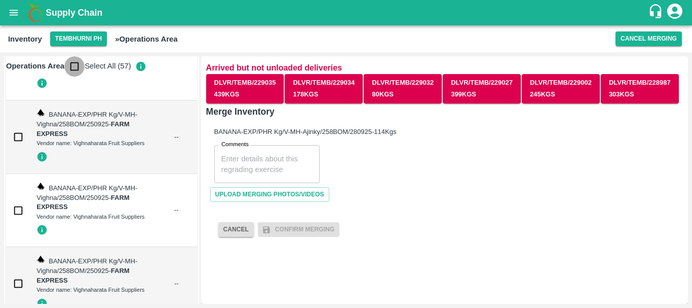
checkbox input "true"
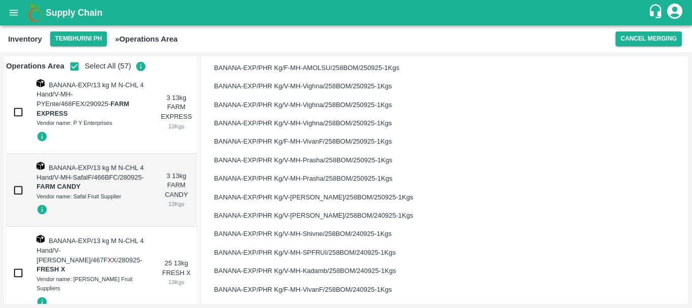
scroll to position [980, 0]
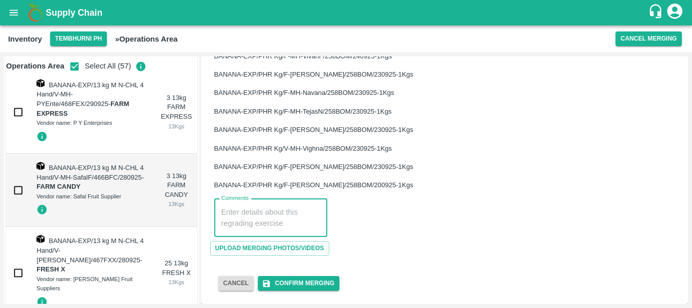
click at [263, 224] on textarea "Comments" at bounding box center [271, 217] width 99 height 21
type textarea "PHR WT Dump"
click at [303, 277] on button "Confirm Merging" at bounding box center [299, 283] width 82 height 15
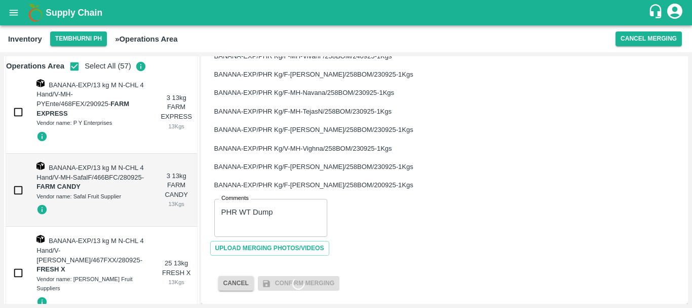
click at [303, 277] on span "Confirm Merging" at bounding box center [299, 283] width 82 height 15
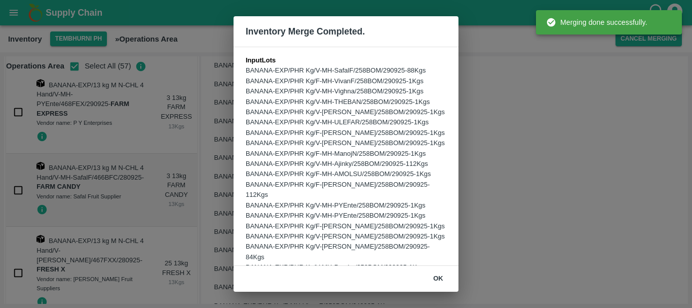
scroll to position [435, 0]
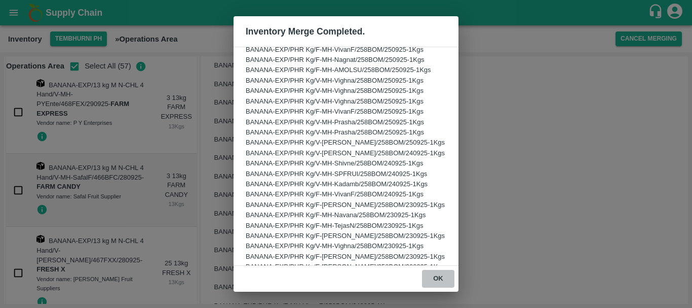
click at [424, 273] on button "ok" at bounding box center [438, 279] width 32 height 18
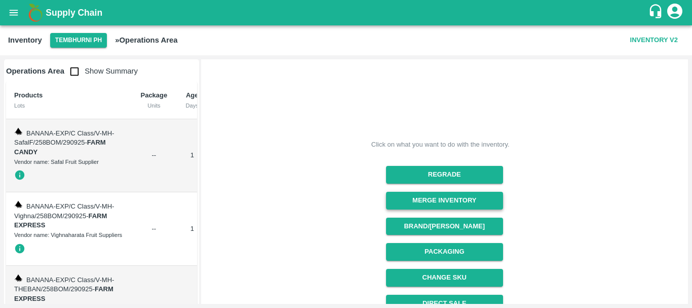
scroll to position [56, 0]
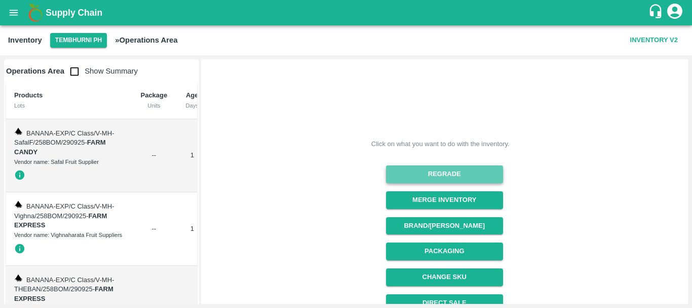
click at [433, 168] on button "Regrade" at bounding box center [444, 174] width 117 height 18
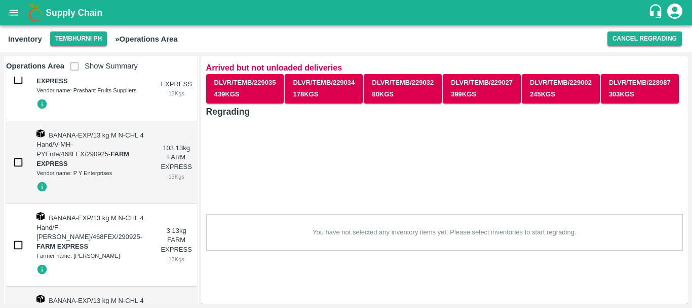
scroll to position [3997, 0]
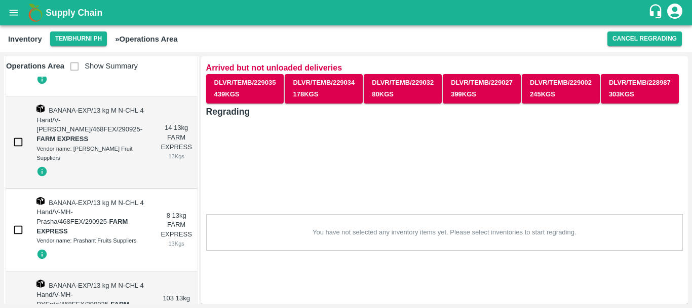
drag, startPoint x: 94, startPoint y: 168, endPoint x: 48, endPoint y: 215, distance: 66.3
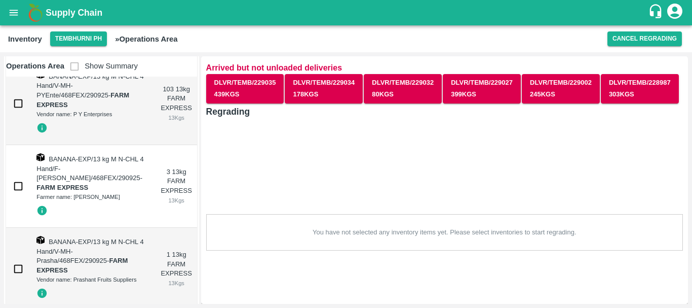
scroll to position [4227, 0]
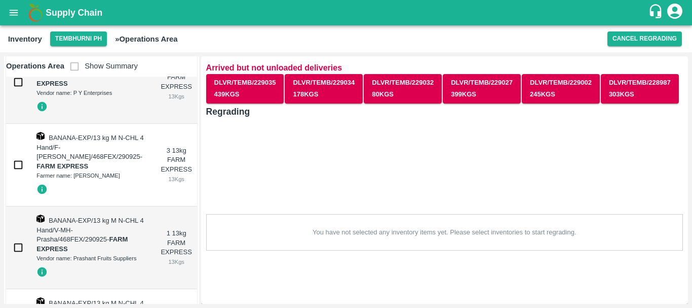
checkbox input "true"
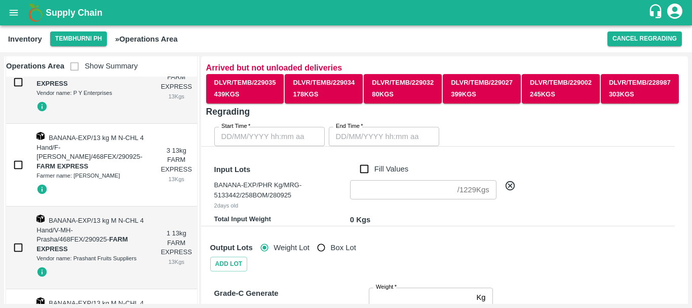
type input "DD/MM/YYYY hh:mm aa"
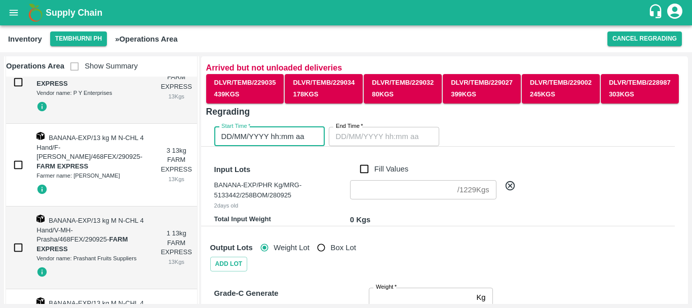
click at [267, 127] on input "DD/MM/YYYY hh:mm aa" at bounding box center [265, 136] width 103 height 19
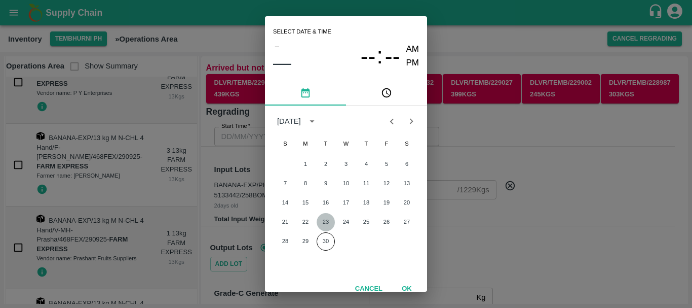
click at [322, 223] on button "23" at bounding box center [326, 222] width 18 height 18
type input "[DATE] 12:00 AM"
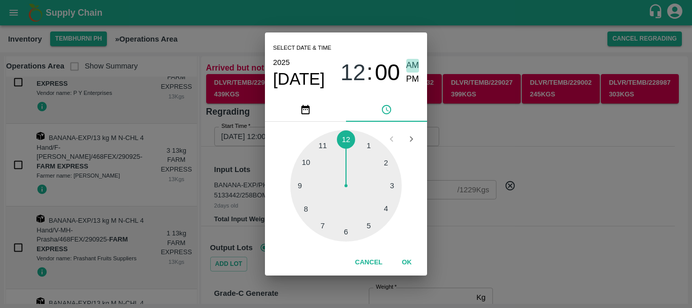
click at [413, 64] on span "AM" at bounding box center [413, 66] width 13 height 14
click at [474, 131] on div "Select date & time [DATE] 12 : 00 AM PM 1 2 3 4 5 6 7 8 9 10 11 12 Cancel OK" at bounding box center [346, 154] width 692 height 308
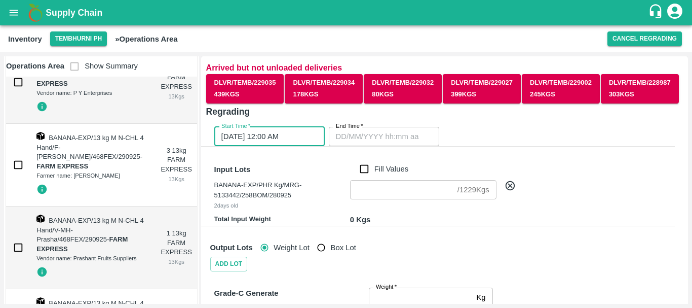
type input "DD/MM/YYYY hh:mm aa"
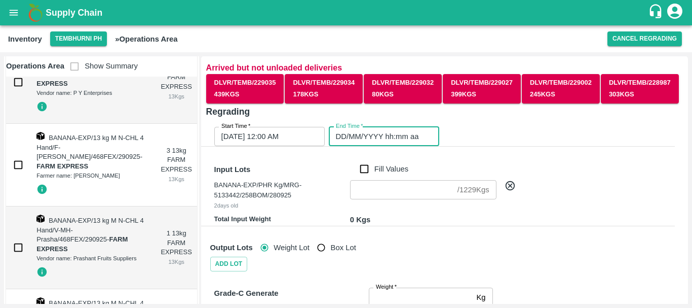
click at [372, 137] on input "DD/MM/YYYY hh:mm aa" at bounding box center [380, 136] width 103 height 19
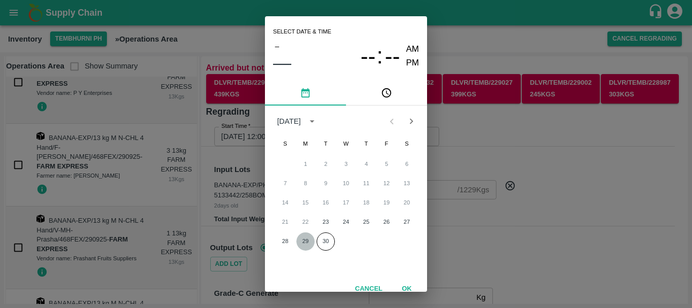
click at [303, 240] on button "29" at bounding box center [306, 241] width 18 height 18
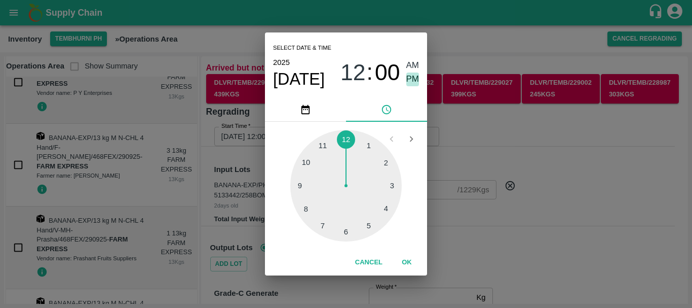
click at [414, 77] on span "PM" at bounding box center [413, 79] width 13 height 14
type input "[DATE] 12:00 PM"
click at [445, 114] on div "Select date & time [DATE] 12 : 00 AM PM 1 2 3 4 5 6 7 8 9 10 11 12 Cancel OK" at bounding box center [346, 154] width 692 height 308
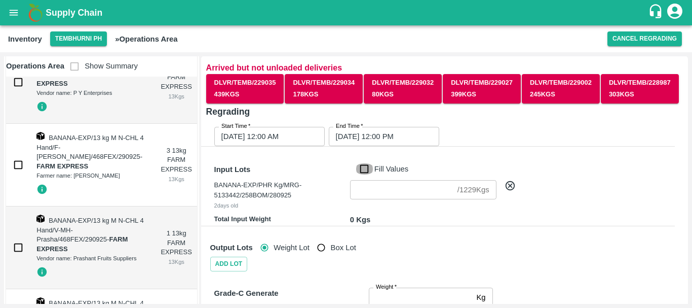
click at [369, 165] on input "Fill Values" at bounding box center [364, 168] width 19 height 11
checkbox input "true"
type input "1229"
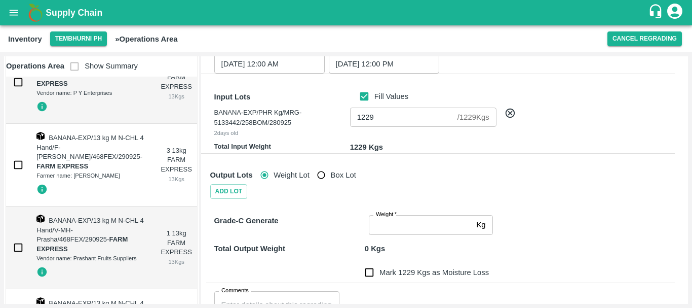
scroll to position [74, 0]
click at [389, 219] on input "Weight   *" at bounding box center [420, 223] width 103 height 19
type input "1229"
click at [327, 221] on div "Grade-C Generate" at bounding box center [287, 221] width 155 height 23
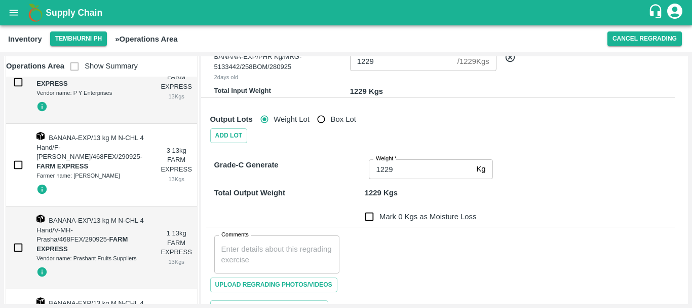
scroll to position [129, 0]
click at [371, 213] on input "Mark 0 Kgs as Moisture Loss" at bounding box center [369, 215] width 20 height 20
checkbox input "true"
click at [281, 255] on textarea "Comments" at bounding box center [278, 253] width 112 height 21
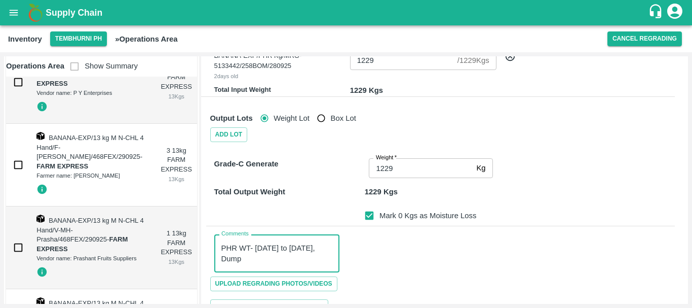
click at [237, 247] on textarea "PHR WT- [DATE] to [DATE], Dump" at bounding box center [278, 253] width 112 height 21
type textarea "PHR WT- [DATE] to [DATE], Dump"
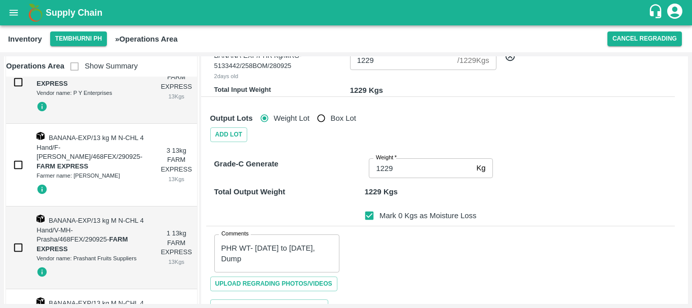
click at [441, 260] on div "Comments PHR WT- [DATE] to [DATE], Dump x Comments" at bounding box center [440, 249] width 469 height 46
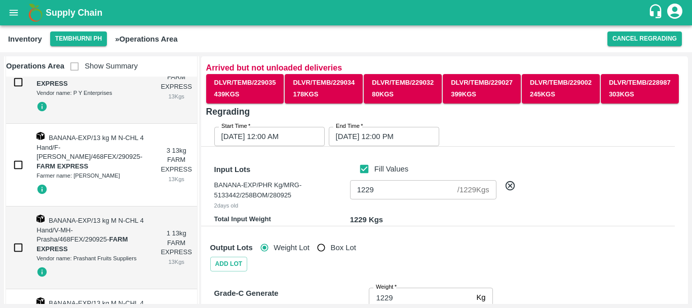
scroll to position [188, 0]
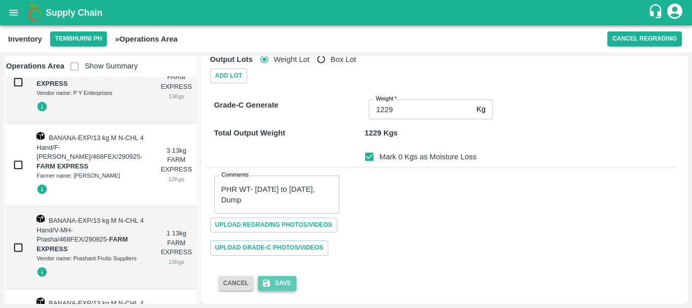
click at [285, 283] on button "Save" at bounding box center [277, 283] width 39 height 15
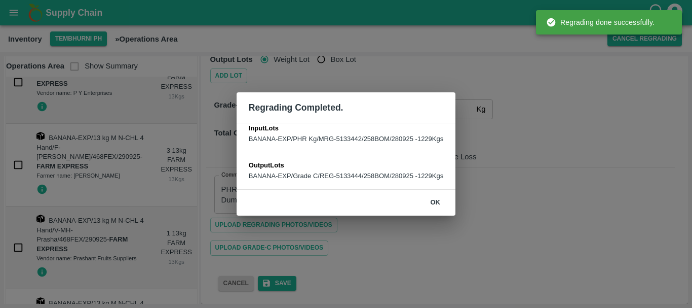
click at [432, 190] on div "ok" at bounding box center [346, 203] width 219 height 26
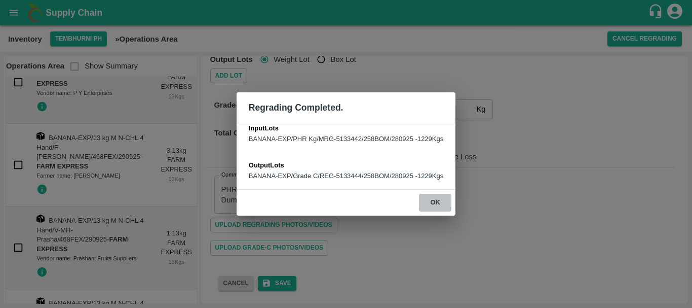
click at [442, 206] on button "ok" at bounding box center [435, 203] width 32 height 18
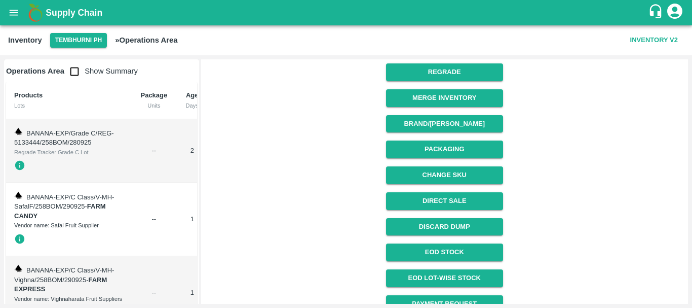
scroll to position [177, 0]
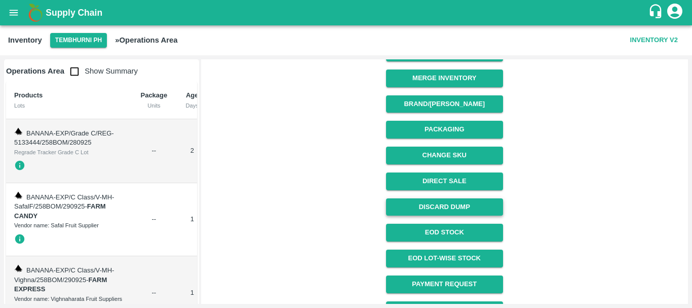
click at [426, 205] on button "Discard Dump" at bounding box center [444, 207] width 117 height 18
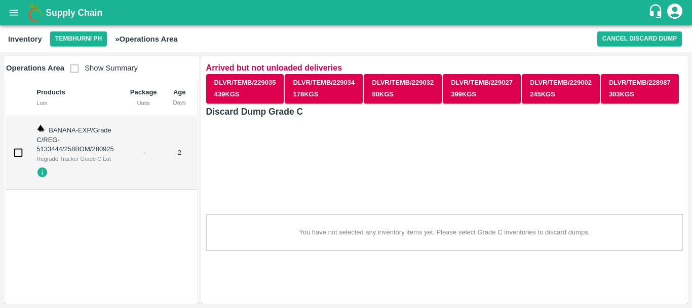
scroll to position [0, 0]
click at [12, 155] on input "checkbox" at bounding box center [18, 152] width 20 height 20
checkbox input "true"
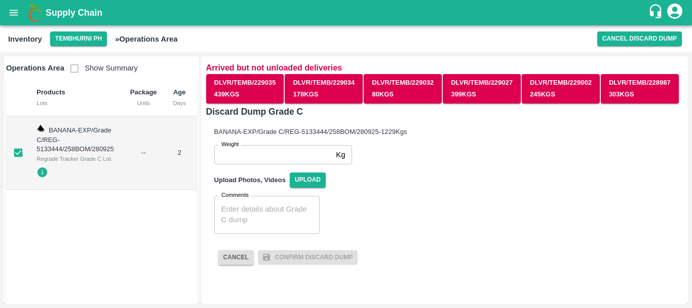
scroll to position [0, 86]
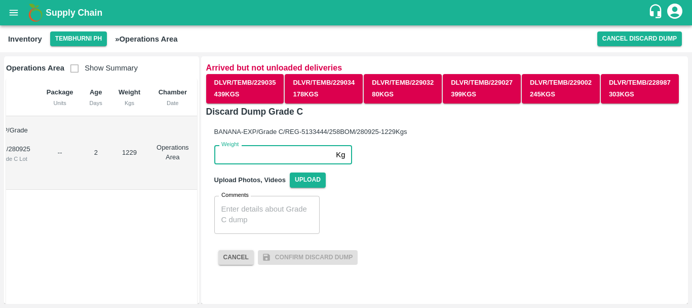
click at [244, 161] on input "Weight" at bounding box center [273, 154] width 118 height 19
type input "1229"
click at [249, 205] on textarea "Comments" at bounding box center [267, 214] width 91 height 21
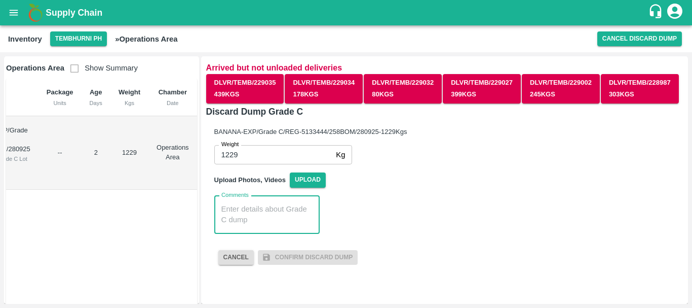
paste textarea "PHR WT- [DATE] to [DATE], Dump"
type textarea "PHR WT- [DATE] to [DATE], Dump"
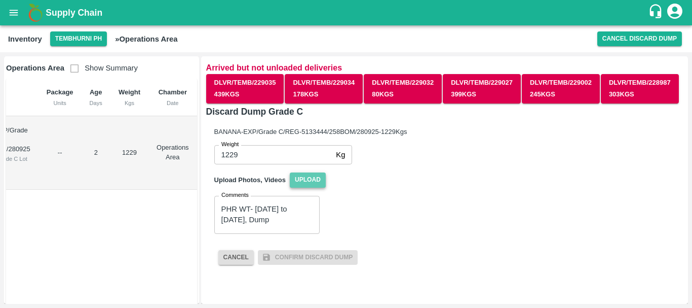
click at [322, 176] on span "Upload" at bounding box center [308, 179] width 36 height 15
click at [0, 0] on input "Upload" at bounding box center [0, 0] width 0 height 0
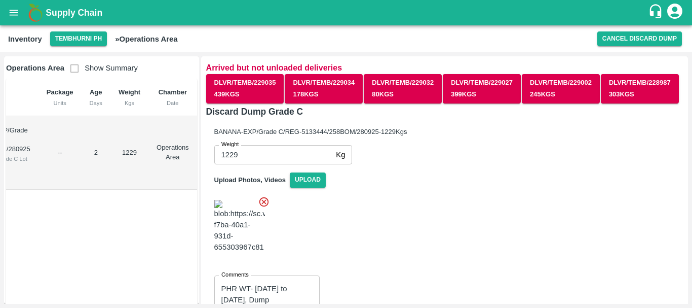
scroll to position [68, 0]
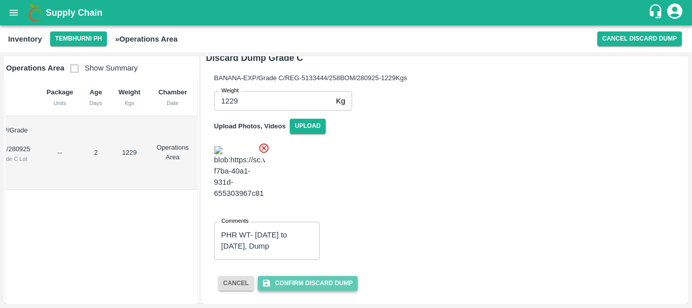
click at [339, 277] on button "Confirm Discard Dump" at bounding box center [308, 283] width 100 height 15
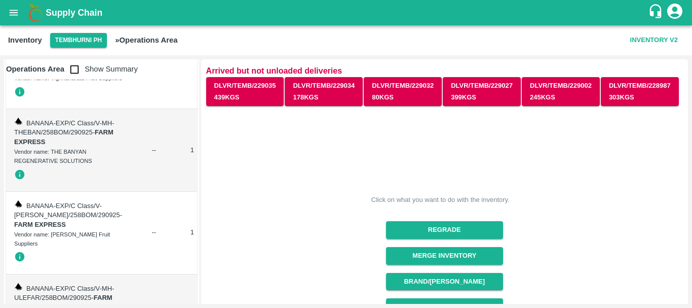
scroll to position [0, 0]
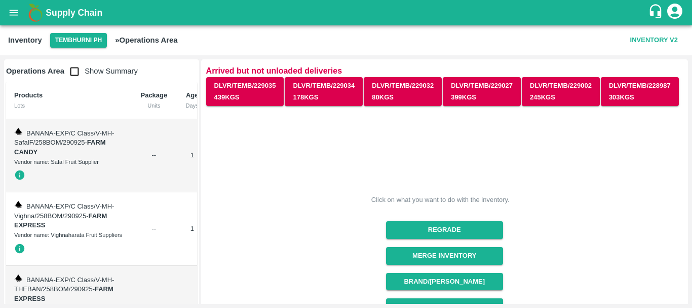
click at [75, 74] on input "checkbox" at bounding box center [74, 71] width 20 height 20
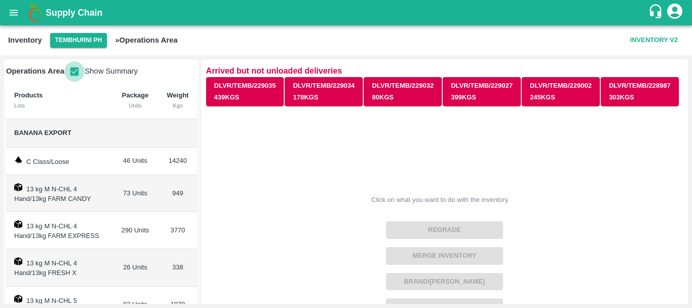
click at [78, 72] on input "checkbox" at bounding box center [74, 71] width 20 height 20
checkbox input "false"
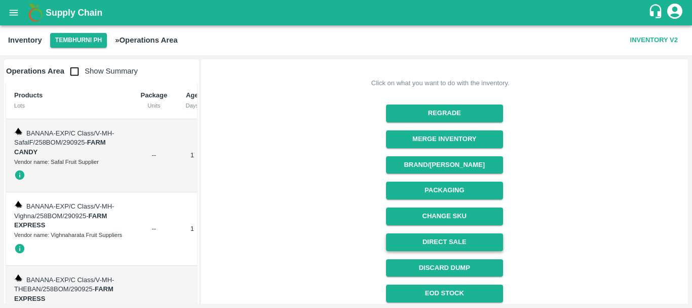
scroll to position [164, 0]
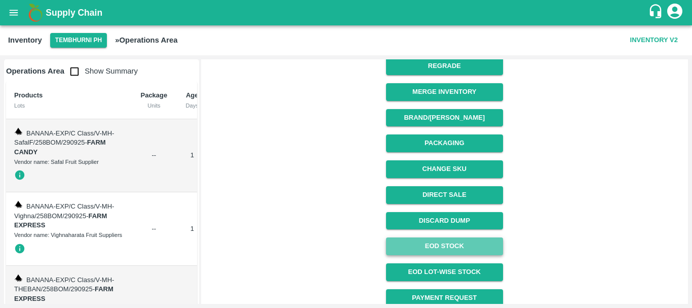
click at [428, 243] on link "EOD Stock" at bounding box center [444, 246] width 117 height 18
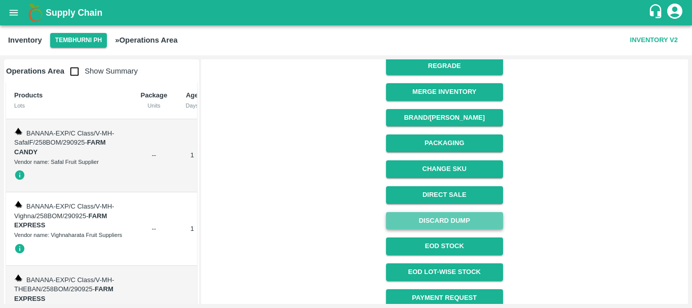
click at [432, 217] on button "Discard Dump" at bounding box center [444, 221] width 117 height 18
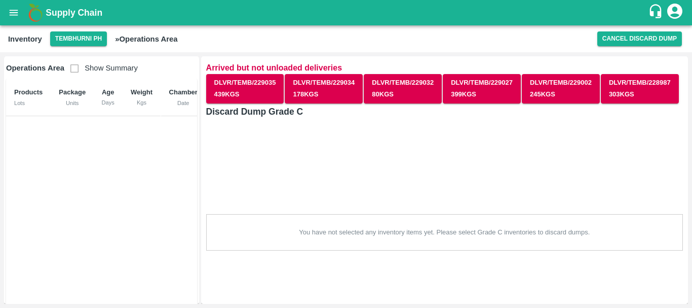
scroll to position [0, 0]
click at [634, 40] on button "Cancel Discard Dump" at bounding box center [640, 38] width 85 height 15
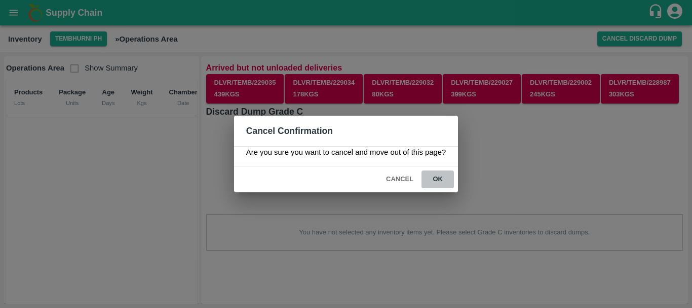
click at [433, 176] on button "ok" at bounding box center [438, 179] width 32 height 18
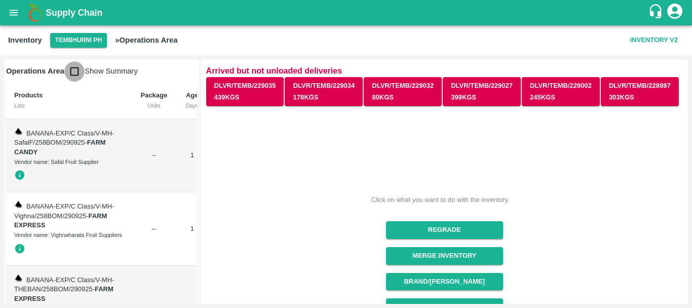
click at [74, 73] on input "checkbox" at bounding box center [74, 71] width 20 height 20
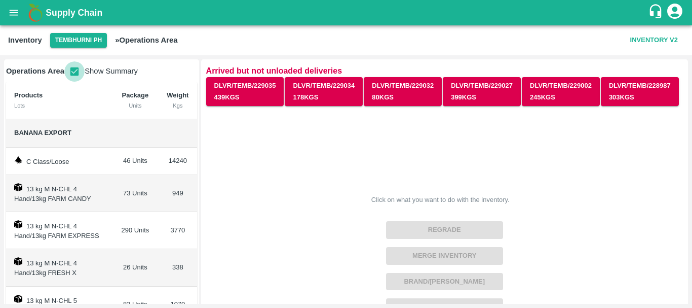
click at [75, 73] on input "checkbox" at bounding box center [74, 71] width 20 height 20
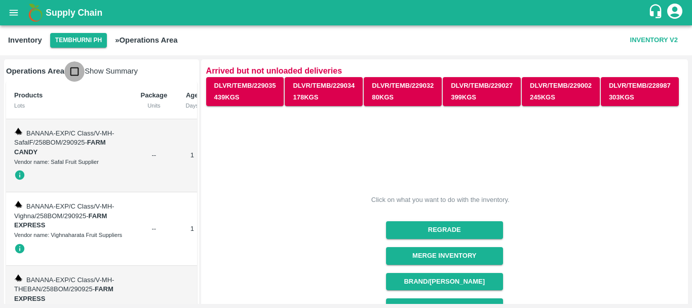
click at [75, 73] on input "checkbox" at bounding box center [74, 71] width 20 height 20
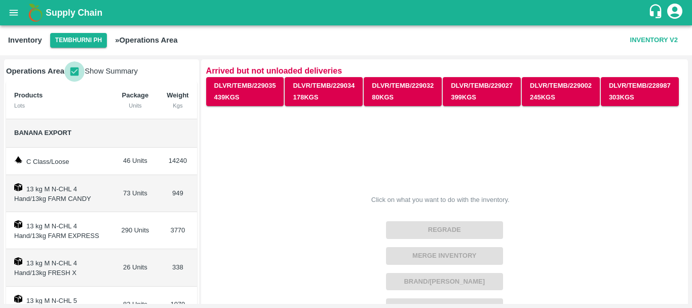
click at [75, 73] on input "checkbox" at bounding box center [74, 71] width 20 height 20
checkbox input "false"
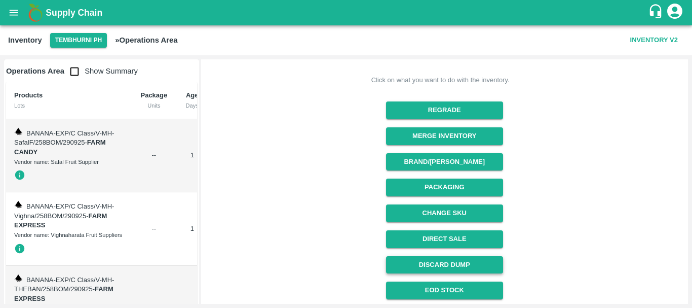
scroll to position [169, 0]
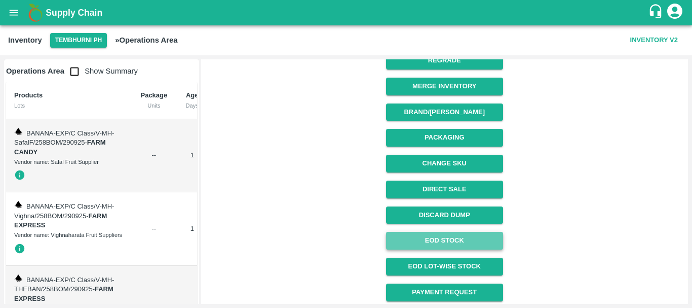
click at [430, 241] on link "EOD Stock" at bounding box center [444, 241] width 117 height 18
